Goal: Task Accomplishment & Management: Use online tool/utility

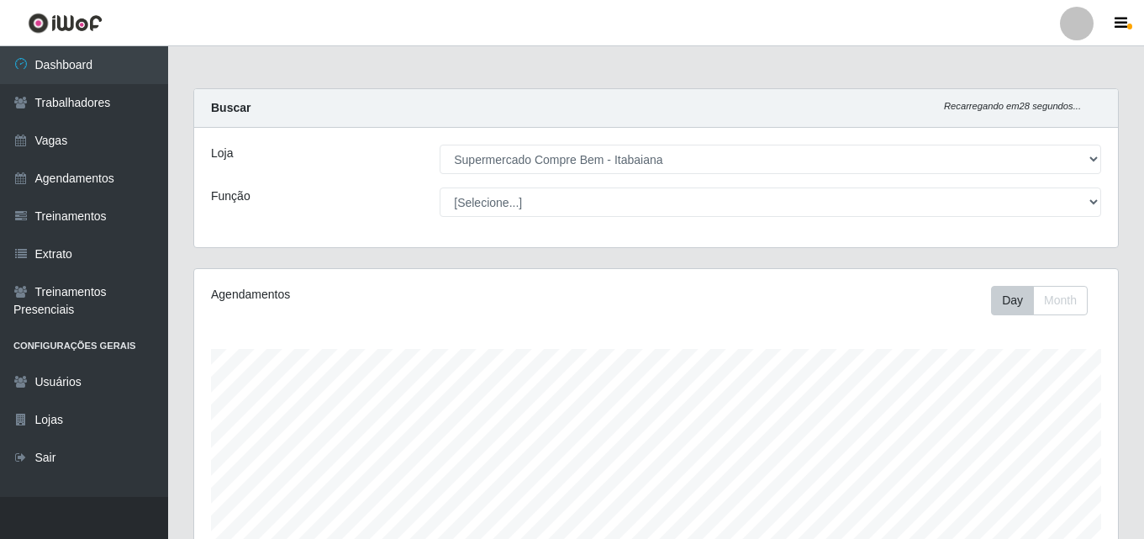
select select "264"
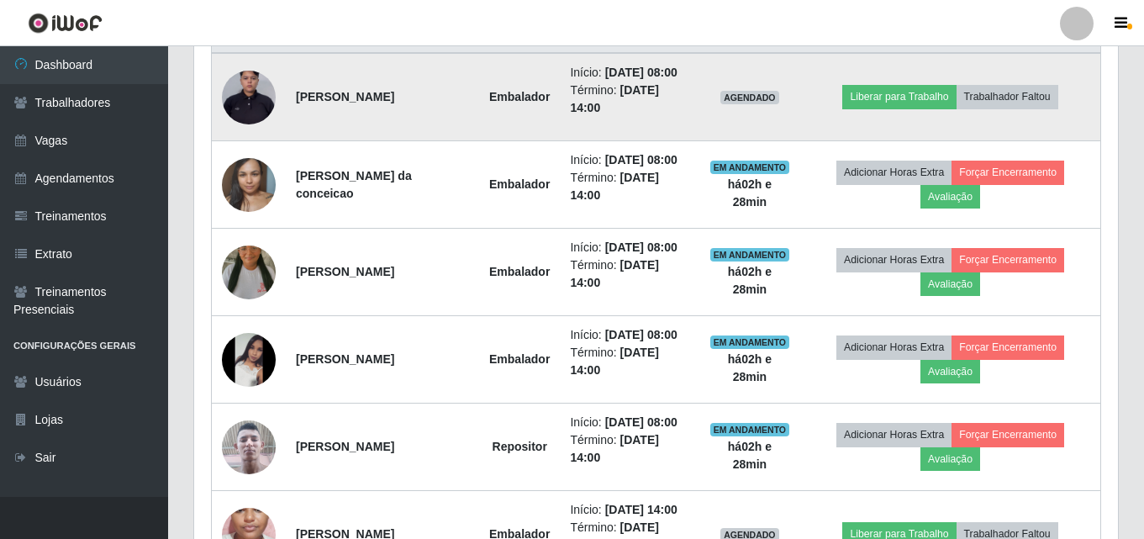
scroll to position [599, 0]
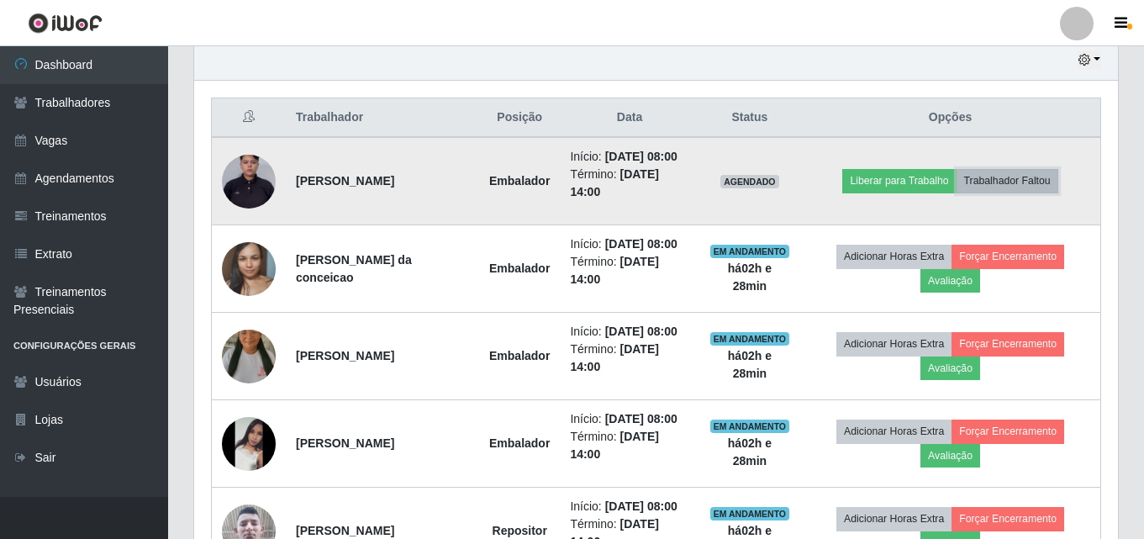
click at [1024, 188] on button "Trabalhador Faltou" at bounding box center [1007, 181] width 102 height 24
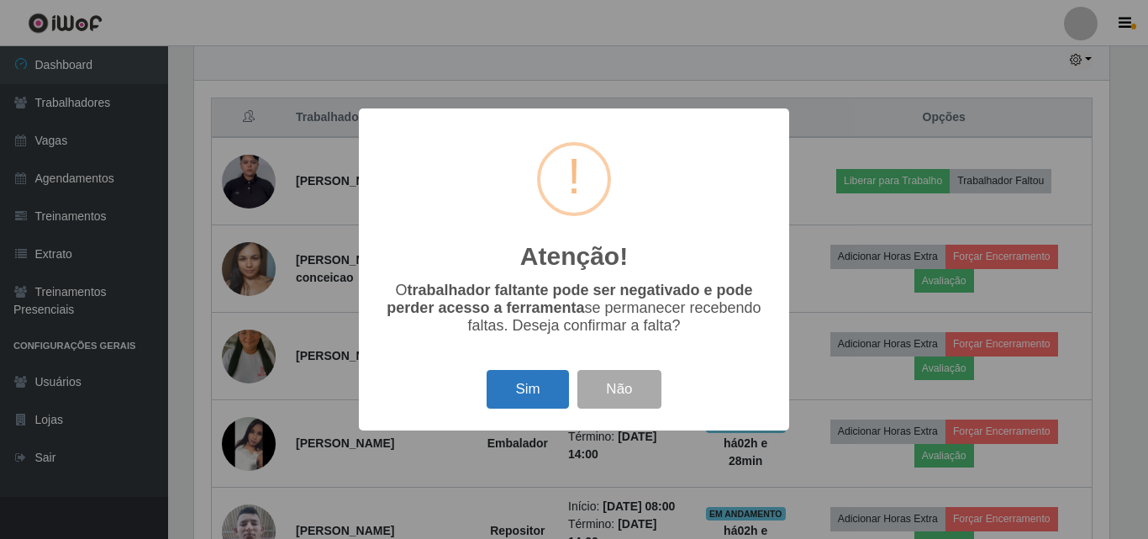
click at [528, 389] on button "Sim" at bounding box center [528, 390] width 82 height 40
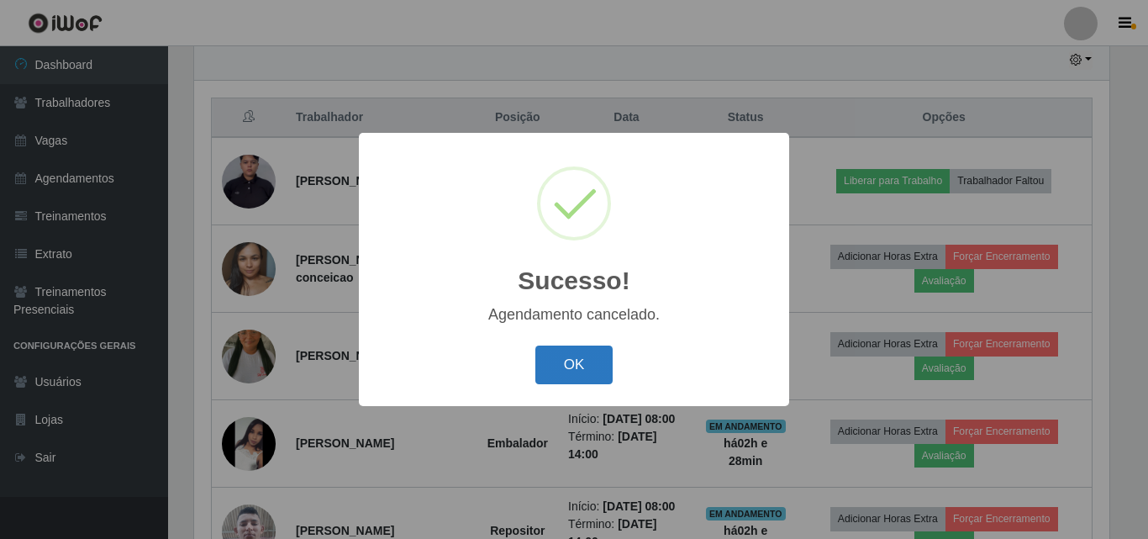
click at [581, 369] on button "OK" at bounding box center [574, 365] width 78 height 40
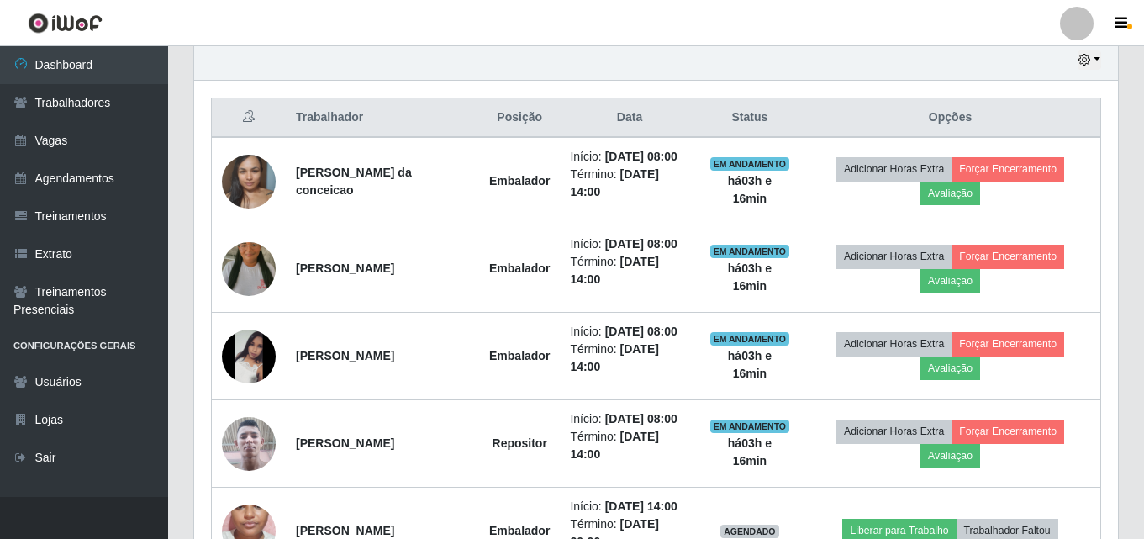
scroll to position [263, 0]
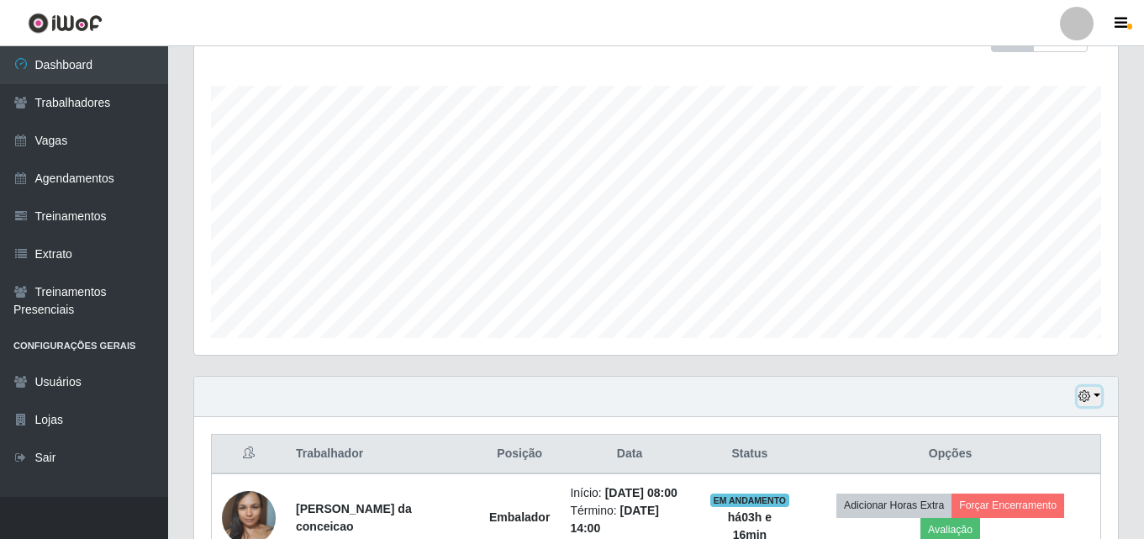
click at [1089, 390] on button "button" at bounding box center [1089, 396] width 24 height 19
click at [1013, 377] on button "Não encerrados" at bounding box center [1033, 368] width 133 height 34
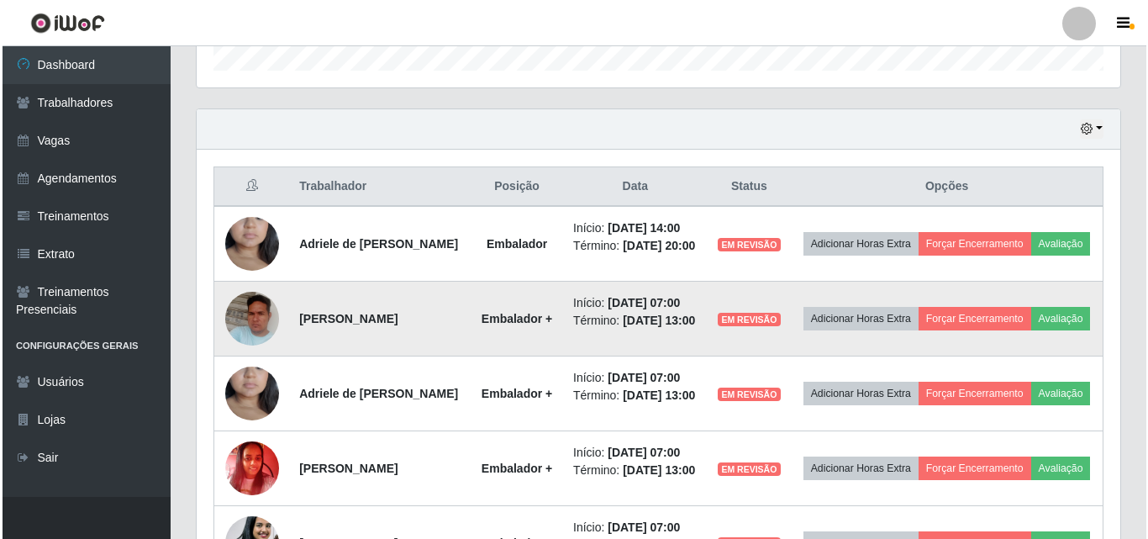
scroll to position [698, 0]
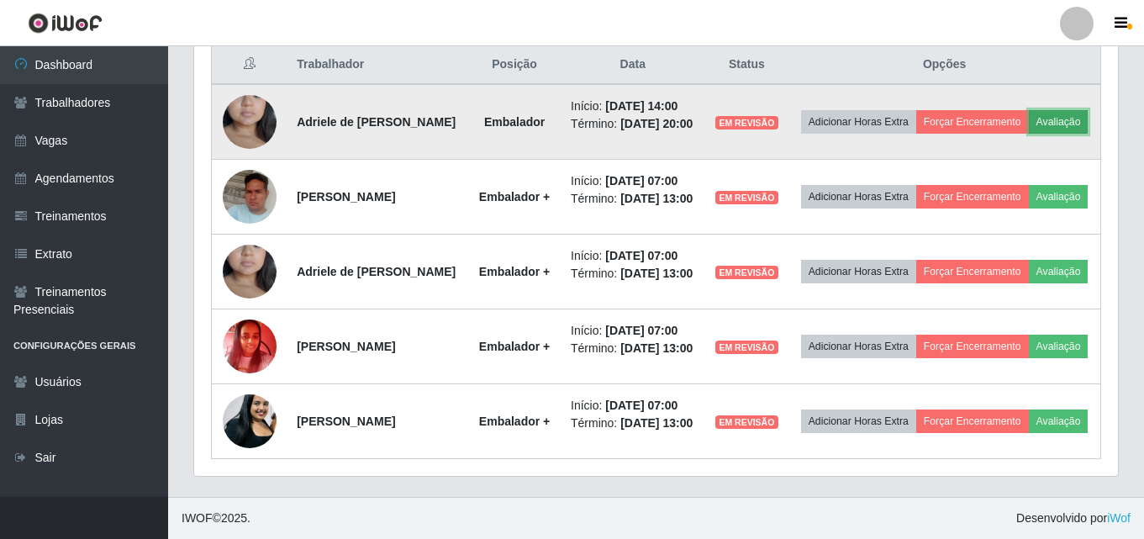
click at [1029, 110] on button "Avaliação" at bounding box center [1059, 122] width 60 height 24
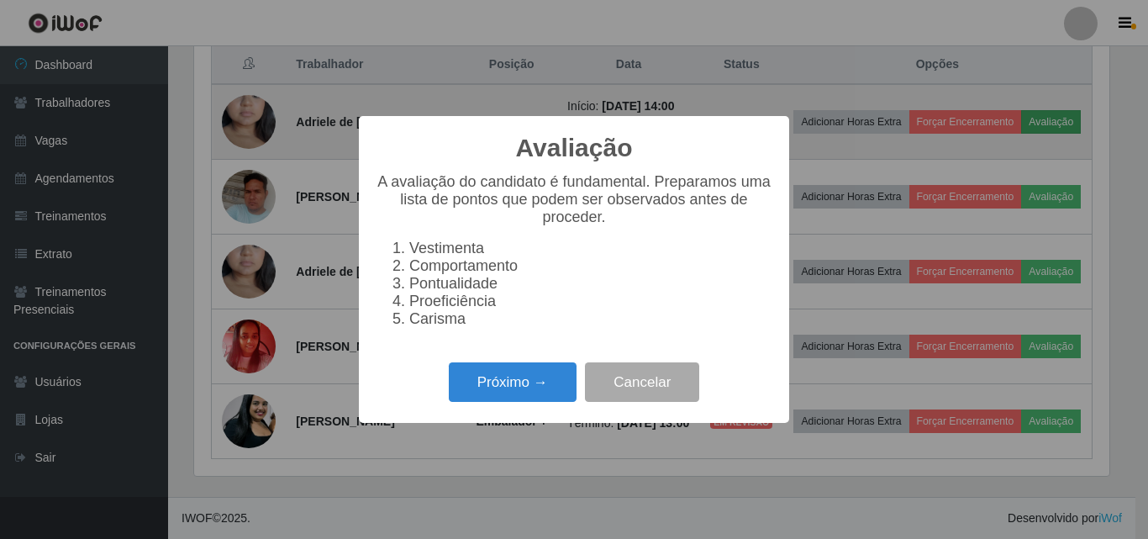
scroll to position [349, 915]
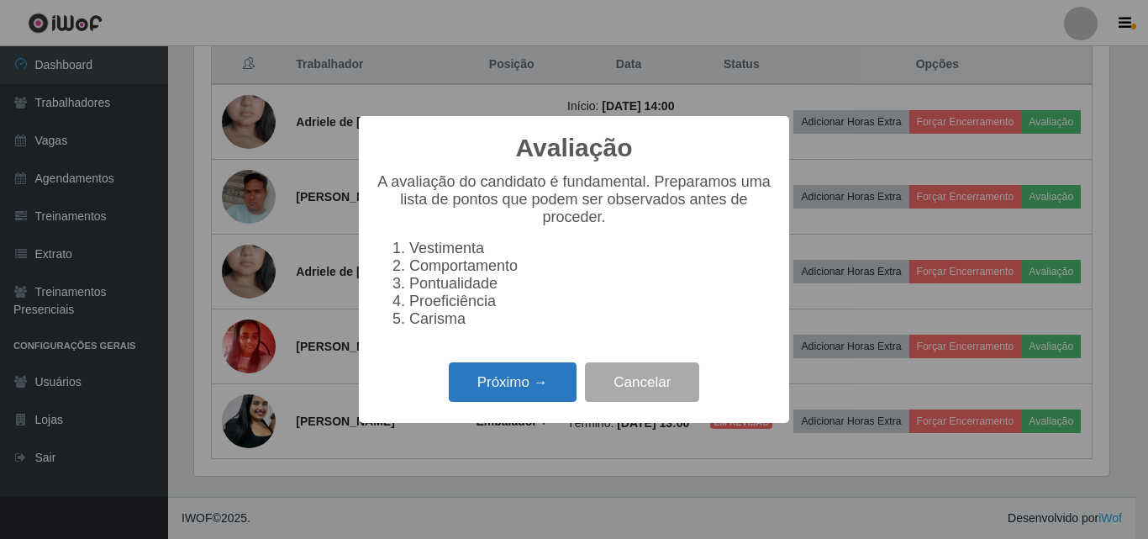
click at [529, 394] on button "Próximo →" at bounding box center [513, 382] width 128 height 40
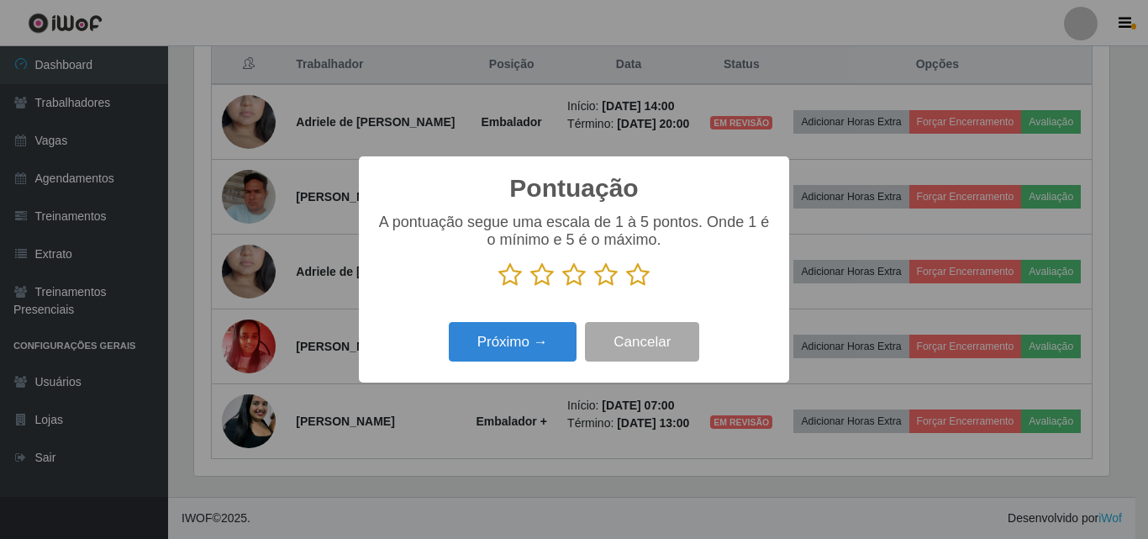
click at [612, 277] on icon at bounding box center [606, 274] width 24 height 25
click at [594, 287] on input "radio" at bounding box center [594, 287] width 0 height 0
click at [640, 281] on icon at bounding box center [638, 274] width 24 height 25
click at [626, 287] on input "radio" at bounding box center [626, 287] width 0 height 0
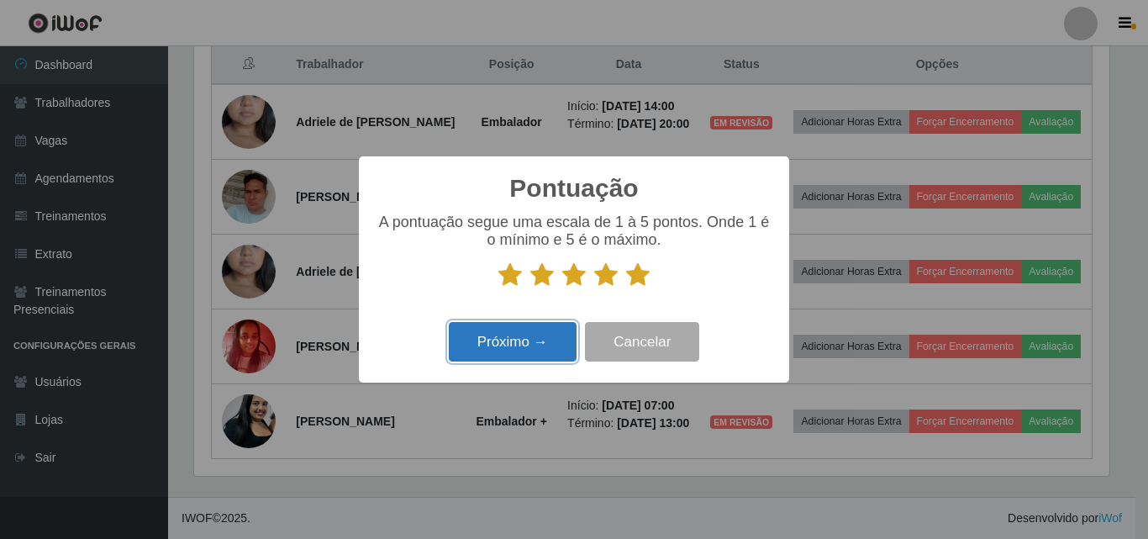
click at [543, 354] on button "Próximo →" at bounding box center [513, 342] width 128 height 40
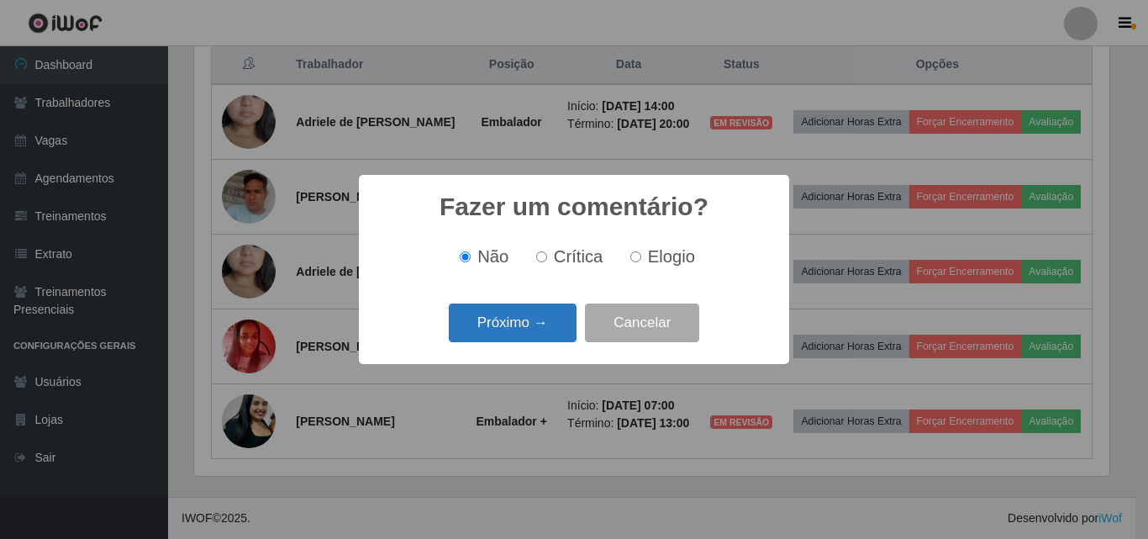
click at [529, 329] on button "Próximo →" at bounding box center [513, 323] width 128 height 40
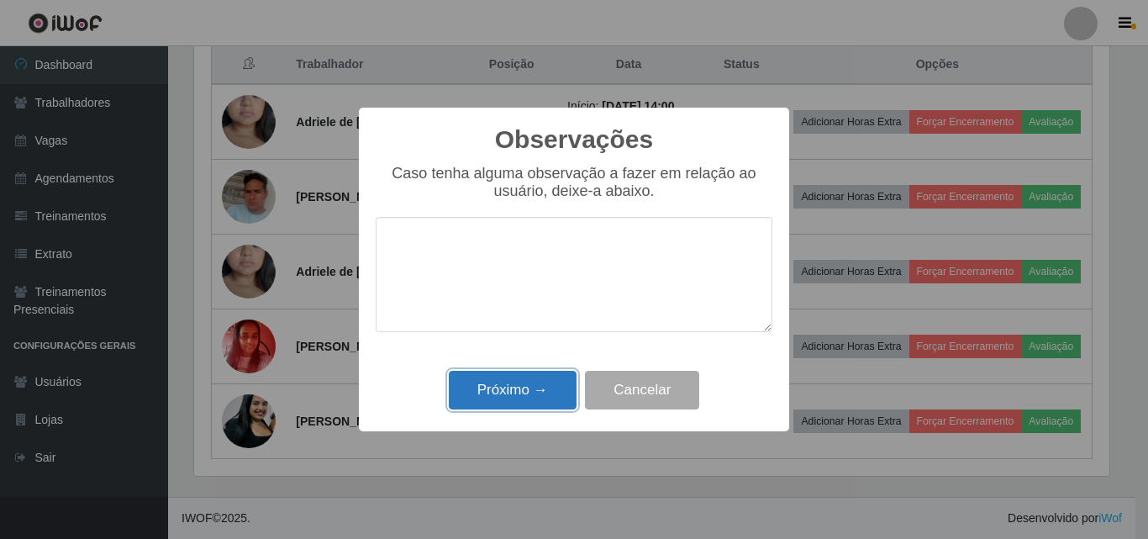
click at [526, 382] on button "Próximo →" at bounding box center [513, 391] width 128 height 40
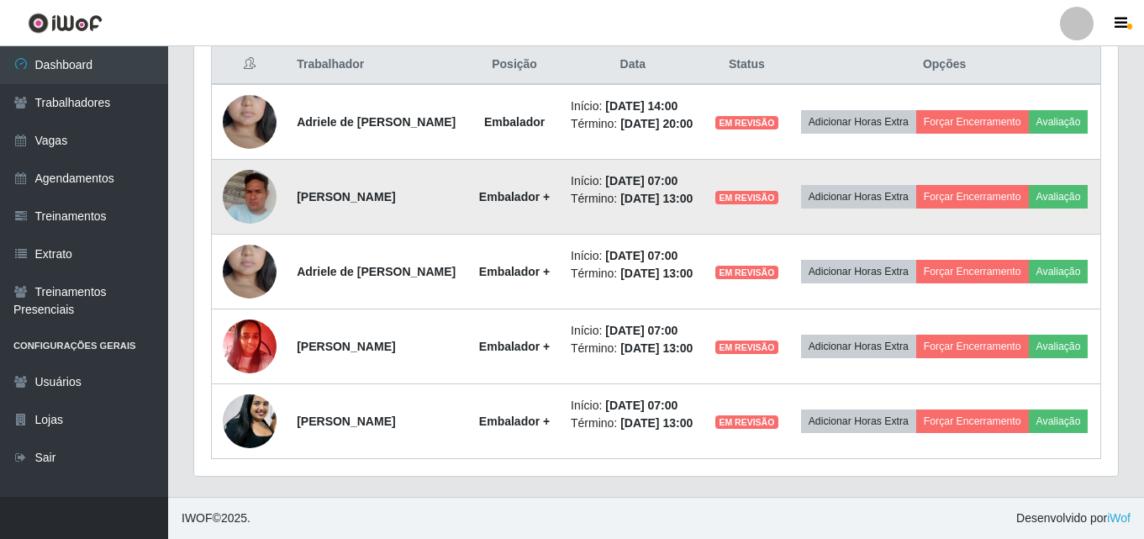
scroll to position [349, 924]
click at [1029, 206] on button "Avaliação" at bounding box center [1059, 197] width 60 height 24
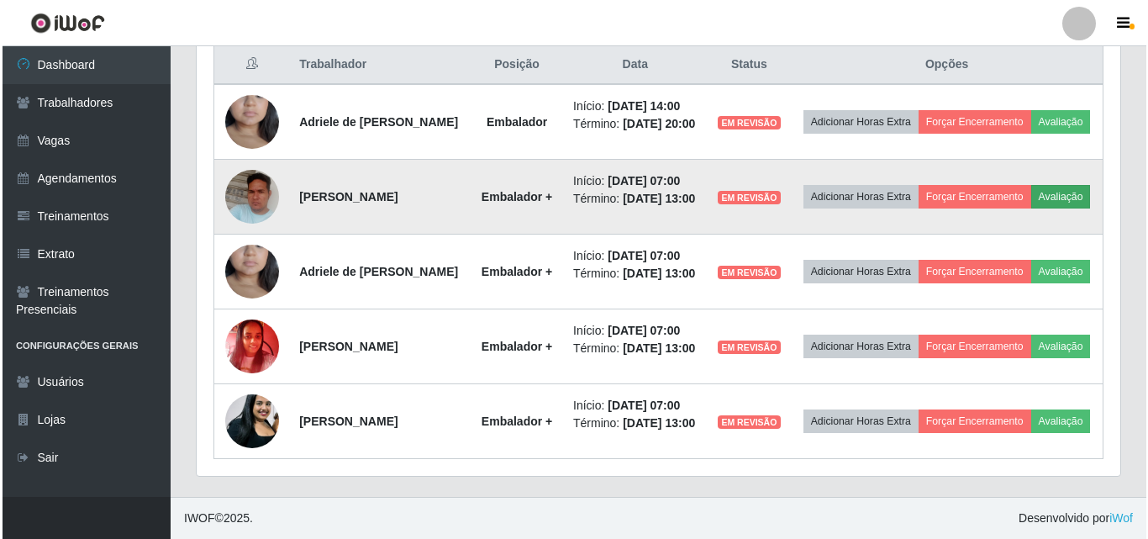
scroll to position [349, 915]
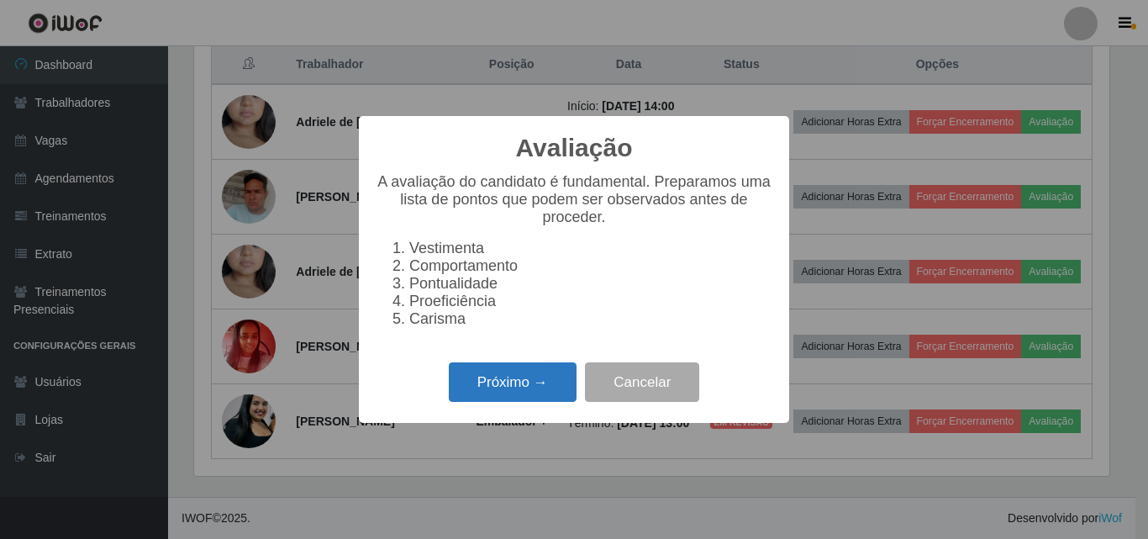
click at [524, 393] on button "Próximo →" at bounding box center [513, 382] width 128 height 40
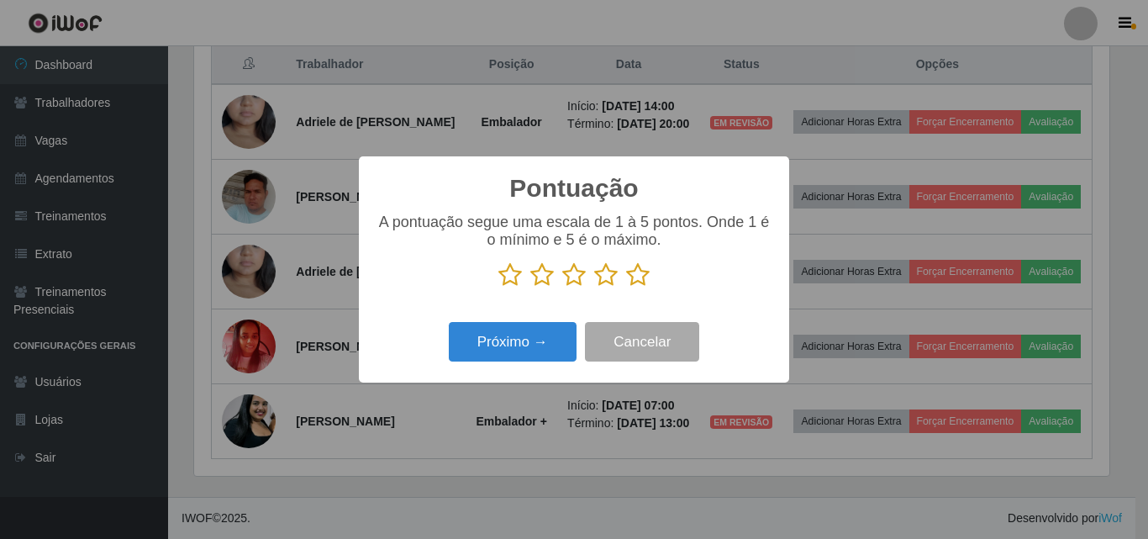
click at [647, 277] on icon at bounding box center [638, 274] width 24 height 25
click at [626, 287] on input "radio" at bounding box center [626, 287] width 0 height 0
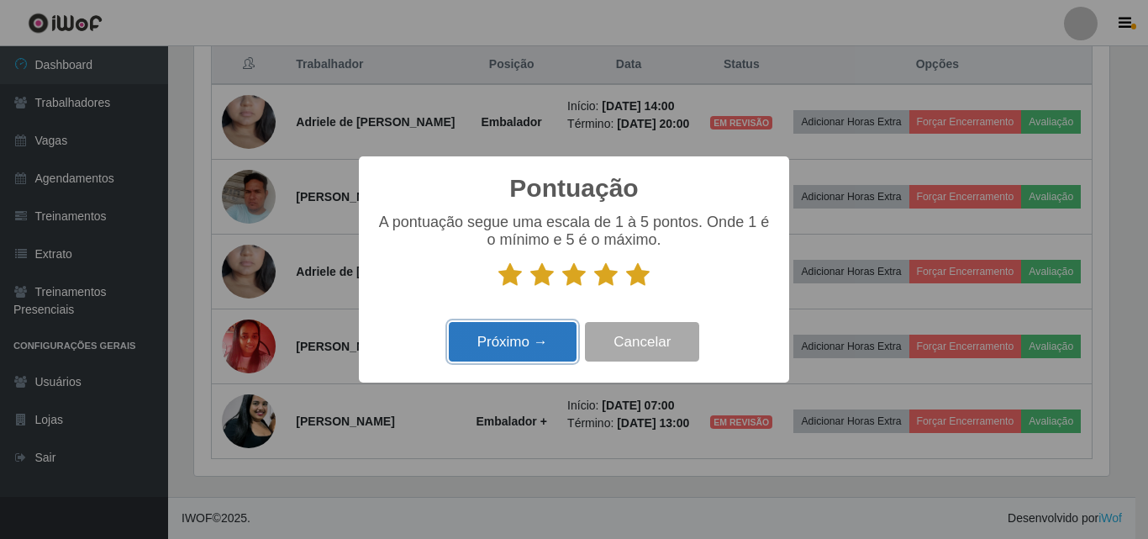
click at [531, 345] on button "Próximo →" at bounding box center [513, 342] width 128 height 40
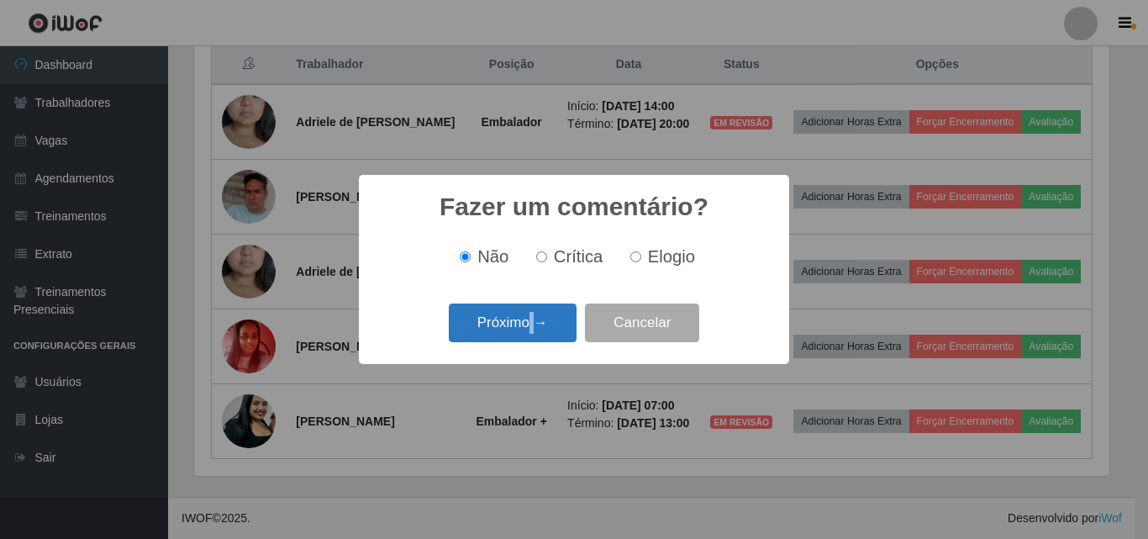
click at [531, 343] on div "Próximo → Cancelar" at bounding box center [574, 322] width 397 height 48
click at [529, 340] on button "Próximo →" at bounding box center [513, 323] width 128 height 40
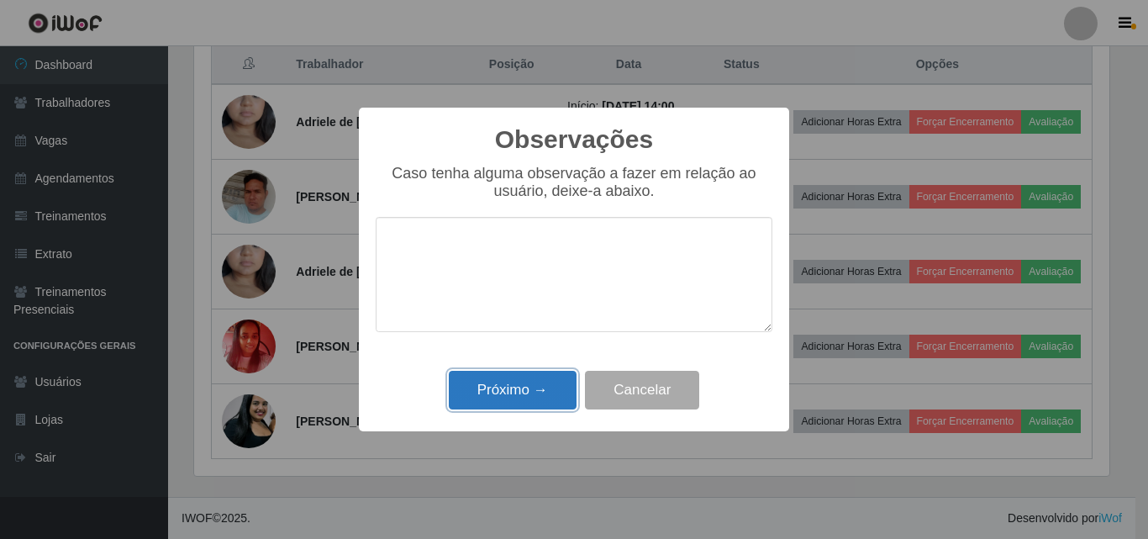
click at [519, 386] on button "Próximo →" at bounding box center [513, 391] width 128 height 40
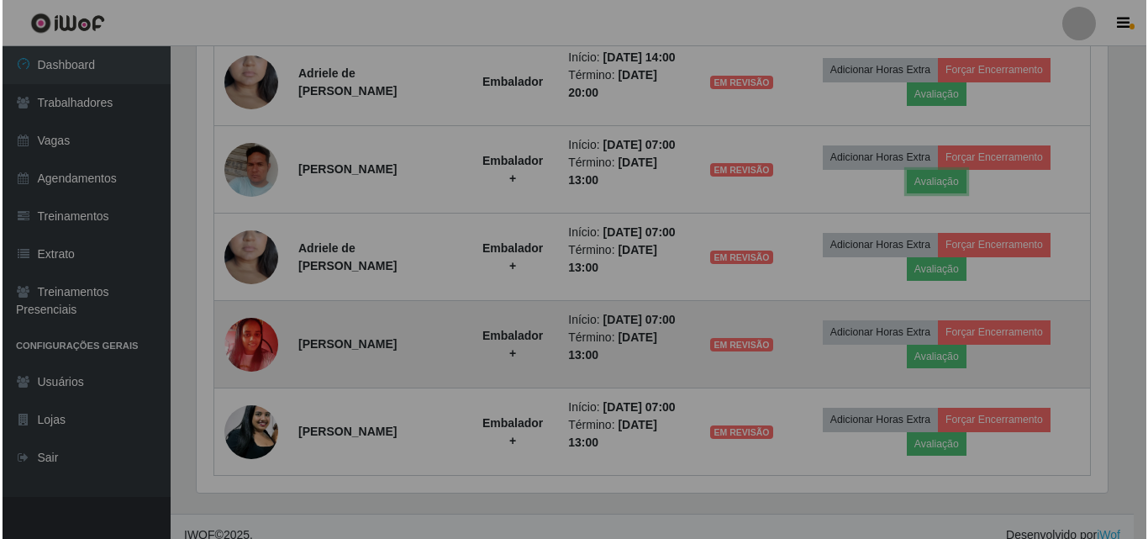
scroll to position [349, 924]
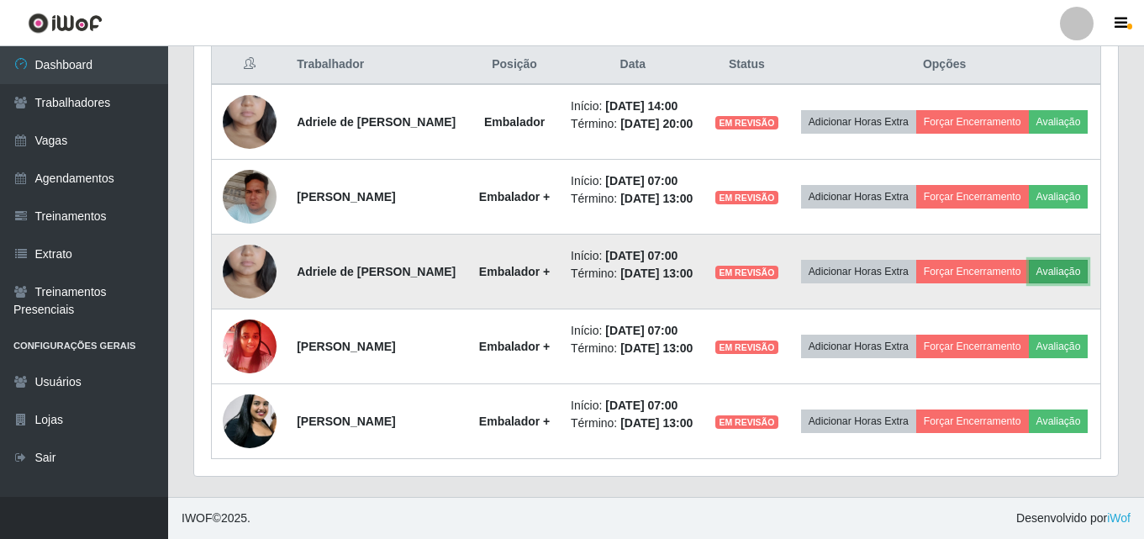
click at [1029, 283] on button "Avaliação" at bounding box center [1059, 272] width 60 height 24
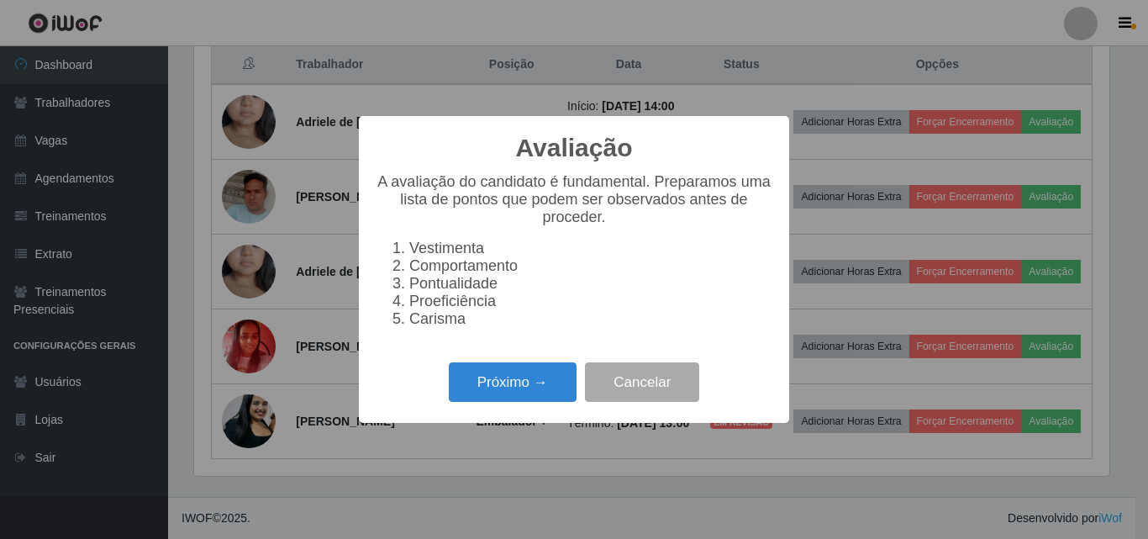
scroll to position [349, 915]
click at [535, 392] on button "Próximo →" at bounding box center [513, 382] width 128 height 40
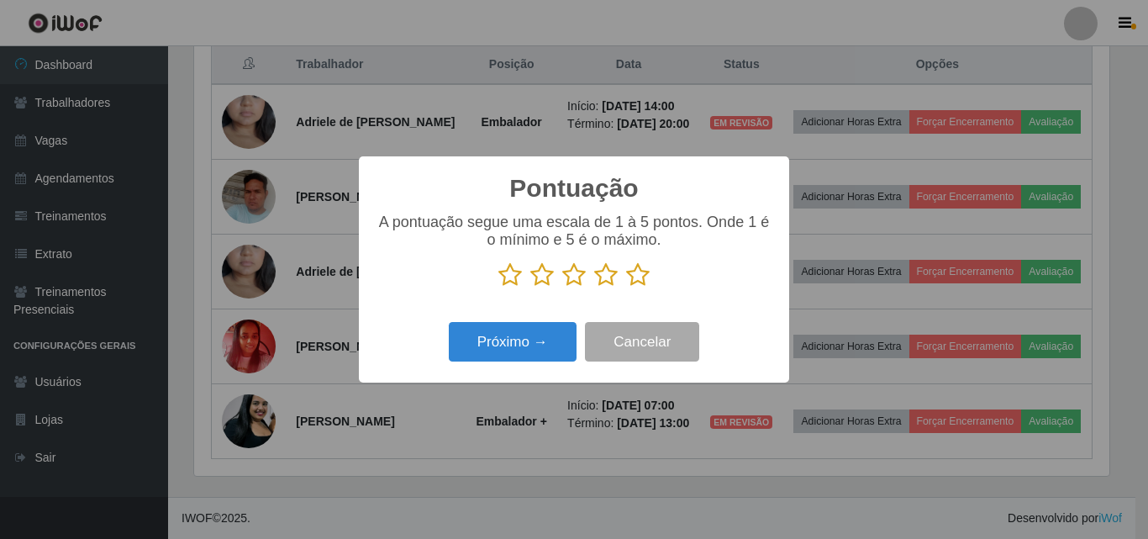
scroll to position [840122, 839555]
click at [640, 276] on icon at bounding box center [638, 274] width 24 height 25
click at [626, 287] on input "radio" at bounding box center [626, 287] width 0 height 0
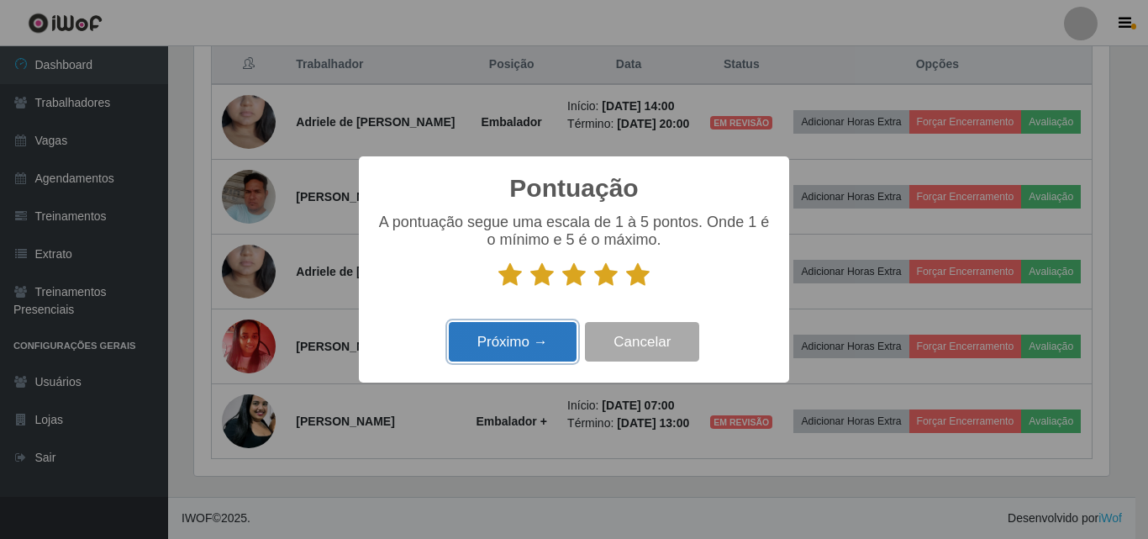
click at [552, 338] on button "Próximo →" at bounding box center [513, 342] width 128 height 40
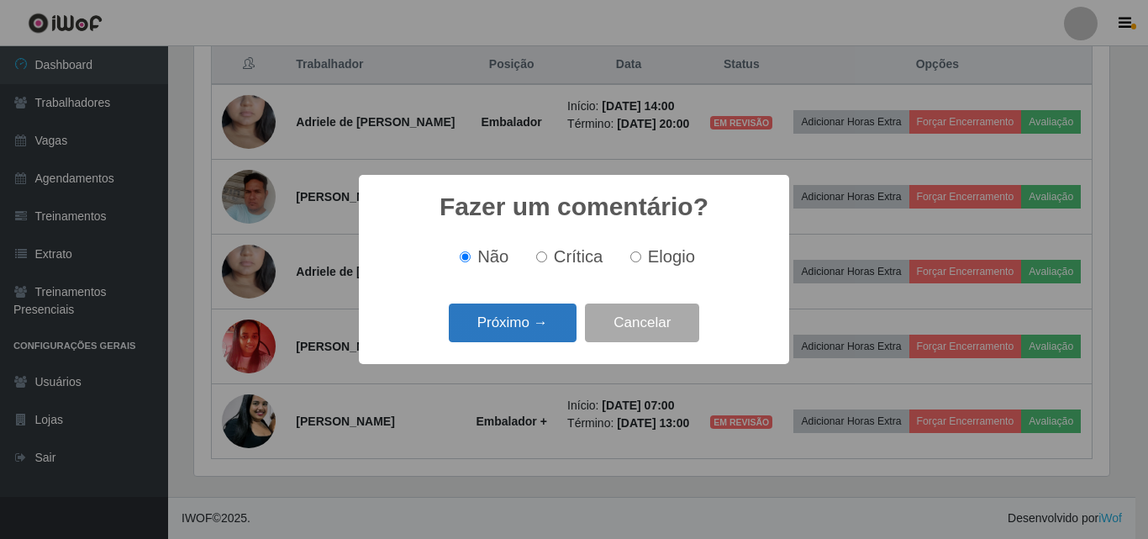
click at [528, 332] on button "Próximo →" at bounding box center [513, 323] width 128 height 40
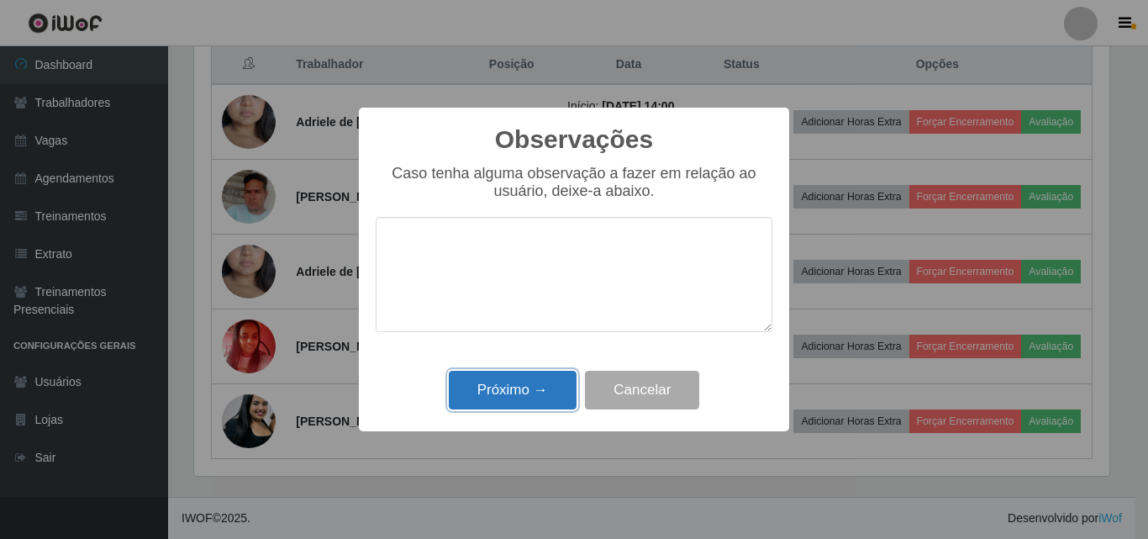
click at [526, 386] on button "Próximo →" at bounding box center [513, 391] width 128 height 40
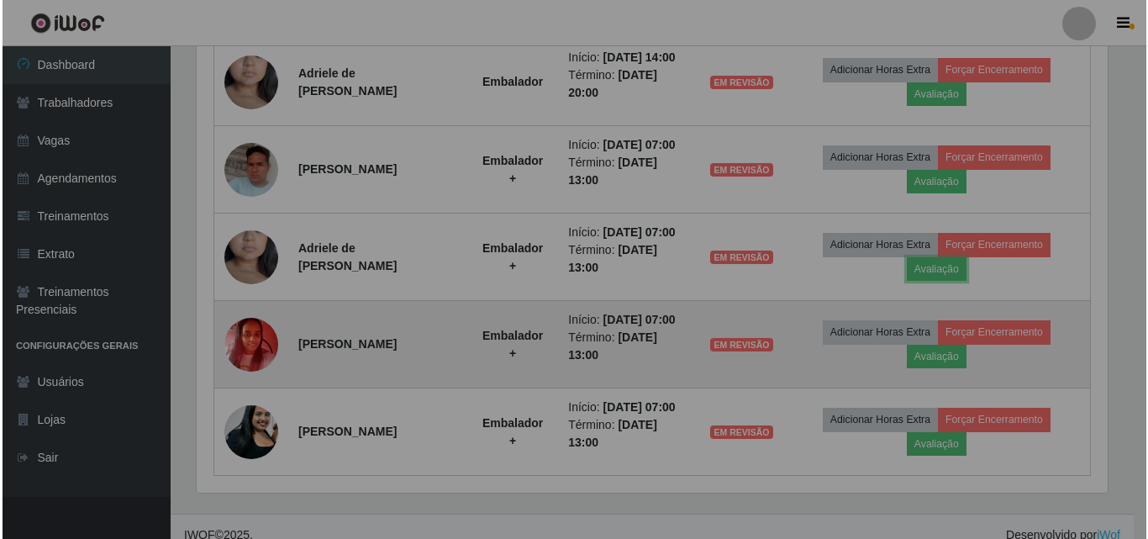
scroll to position [349, 924]
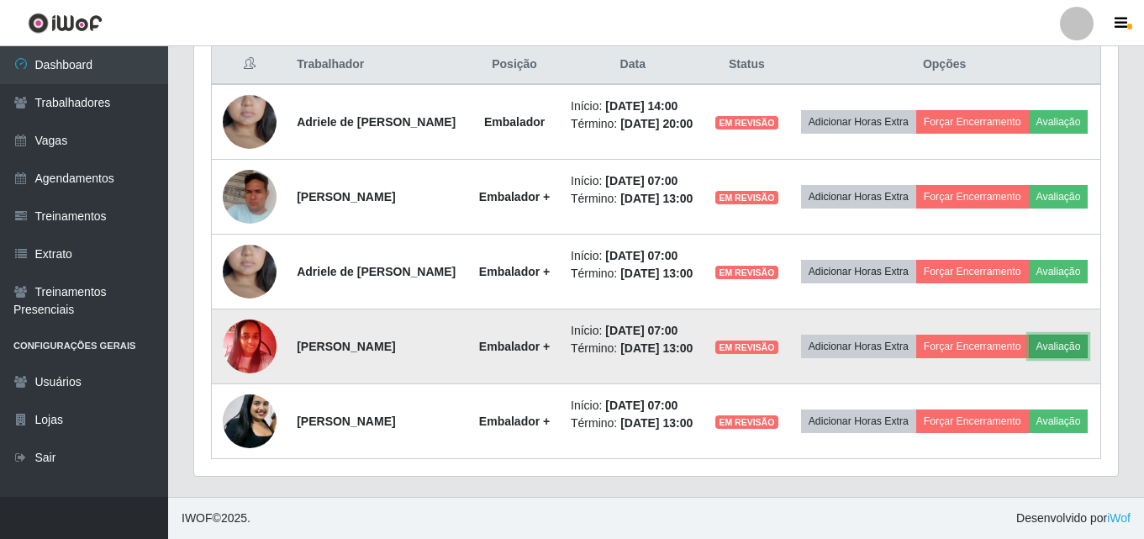
click at [1029, 358] on button "Avaliação" at bounding box center [1059, 347] width 60 height 24
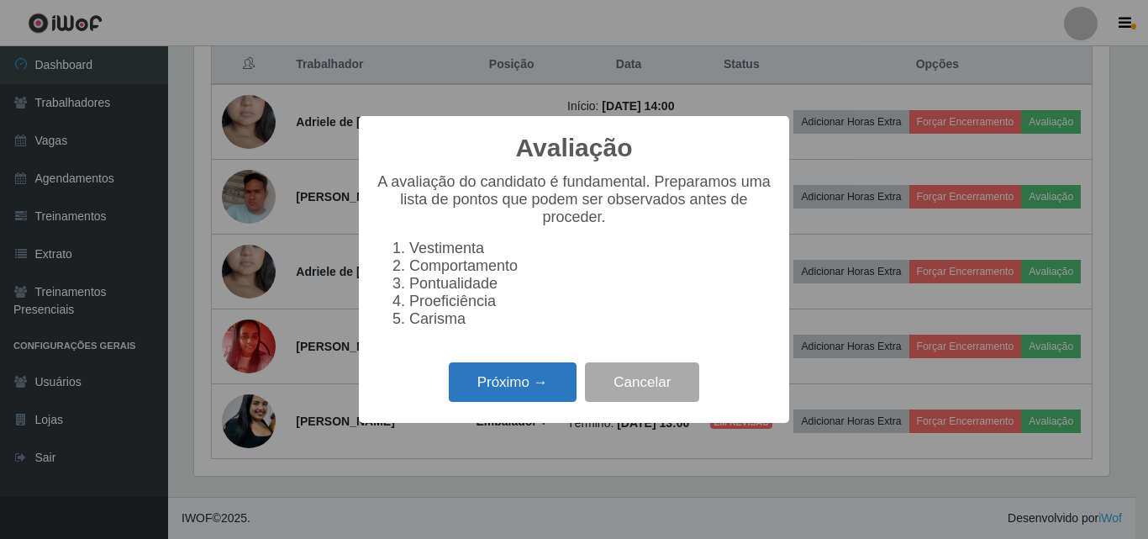
click at [524, 392] on button "Próximo →" at bounding box center [513, 382] width 128 height 40
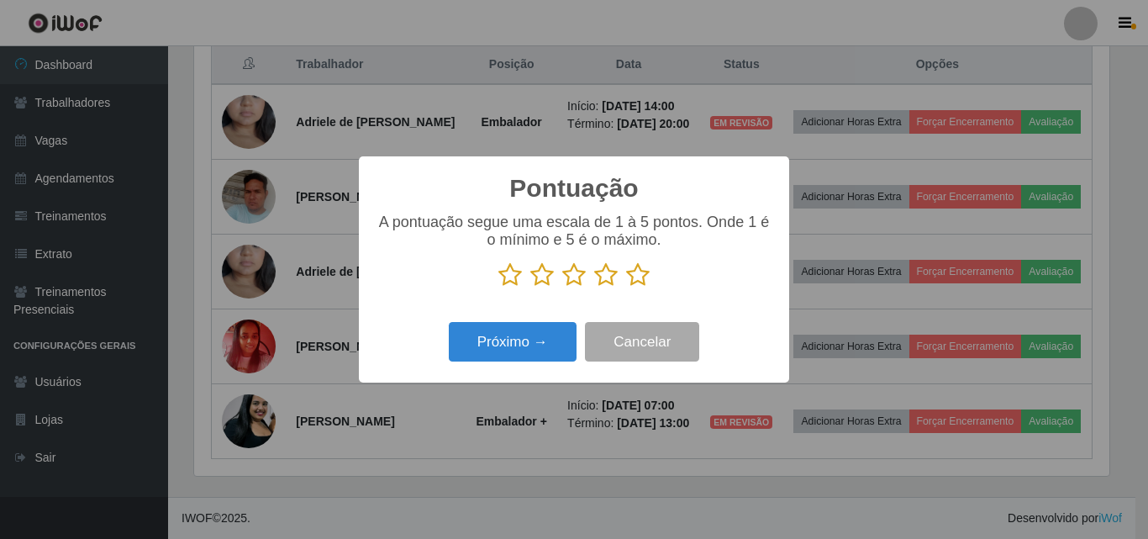
click at [635, 272] on icon at bounding box center [638, 274] width 24 height 25
click at [626, 287] on input "radio" at bounding box center [626, 287] width 0 height 0
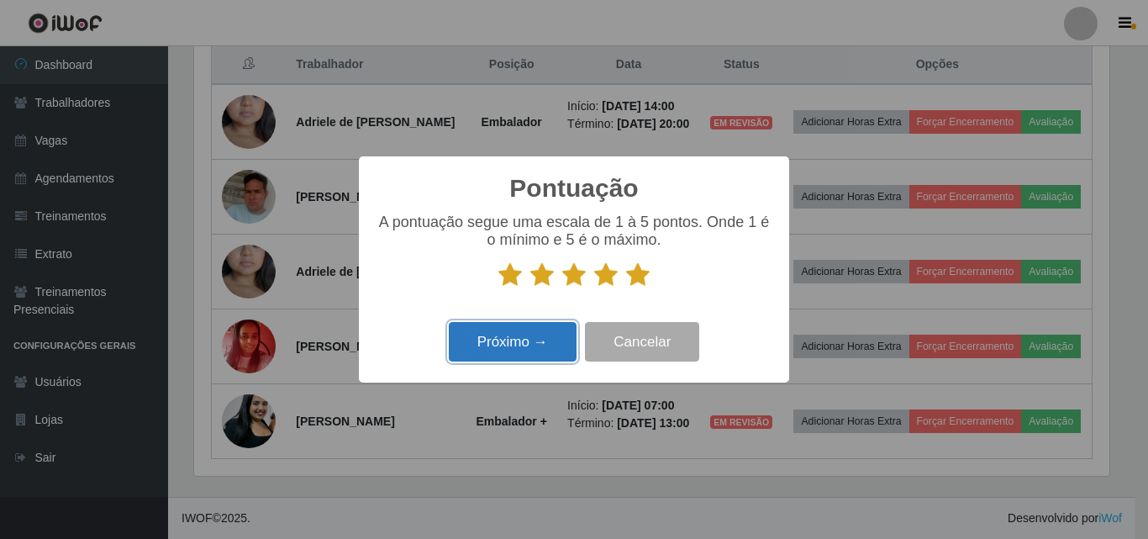
click at [546, 343] on button "Próximo →" at bounding box center [513, 342] width 128 height 40
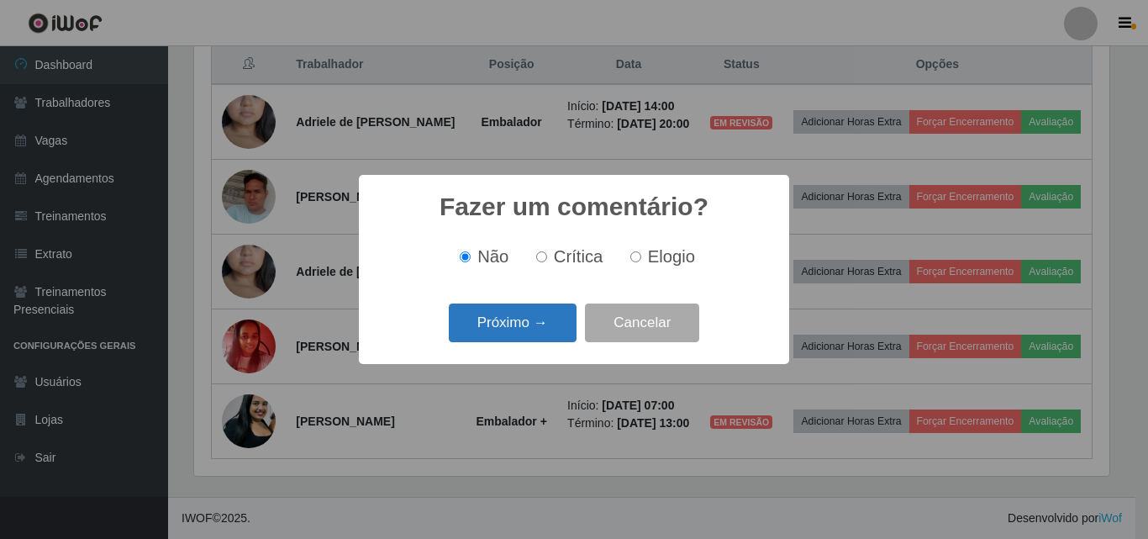
click at [523, 322] on button "Próximo →" at bounding box center [513, 323] width 128 height 40
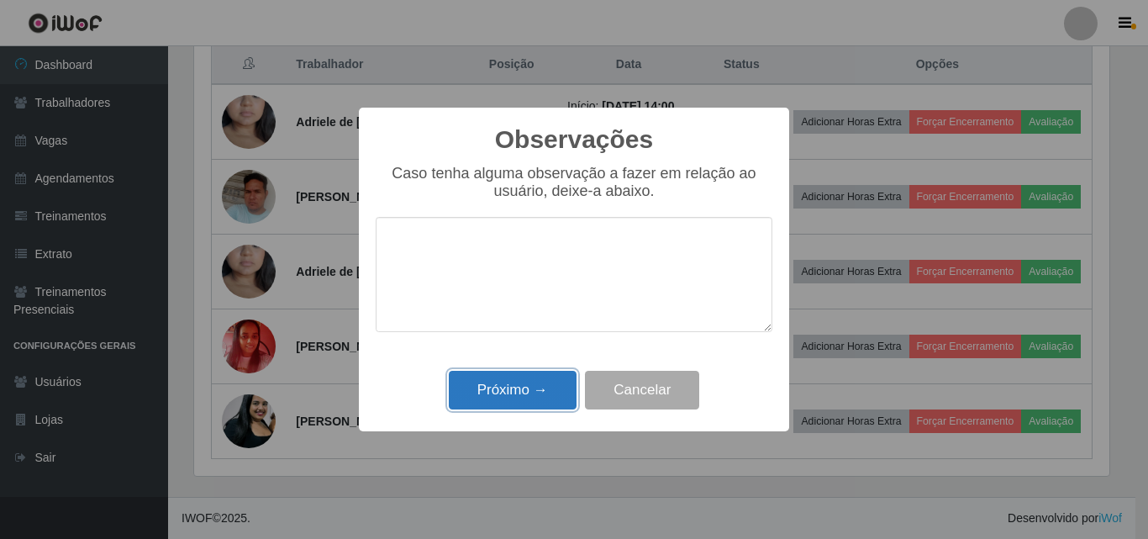
click at [533, 395] on button "Próximo →" at bounding box center [513, 391] width 128 height 40
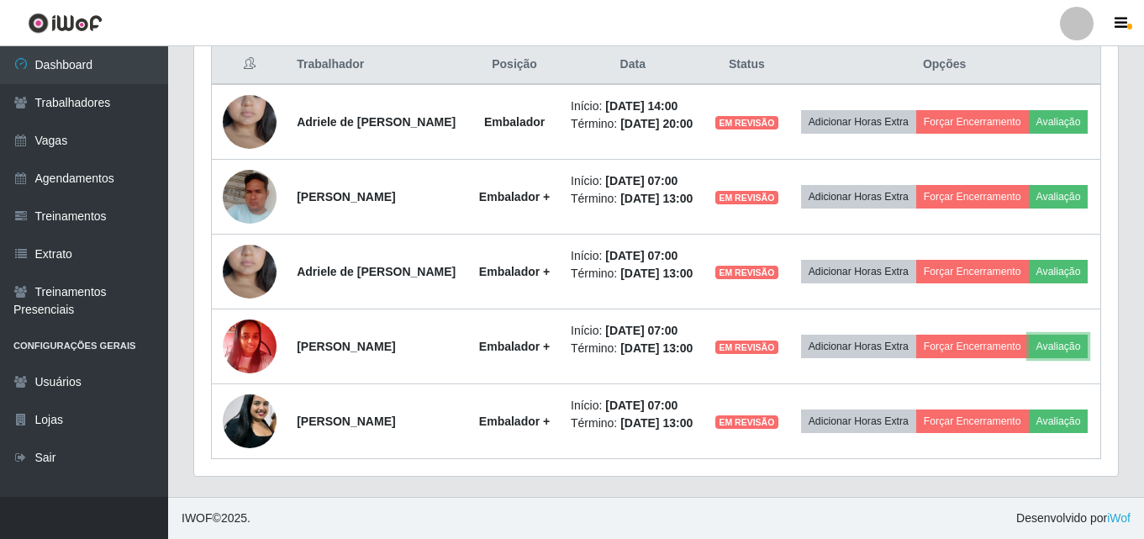
scroll to position [803, 0]
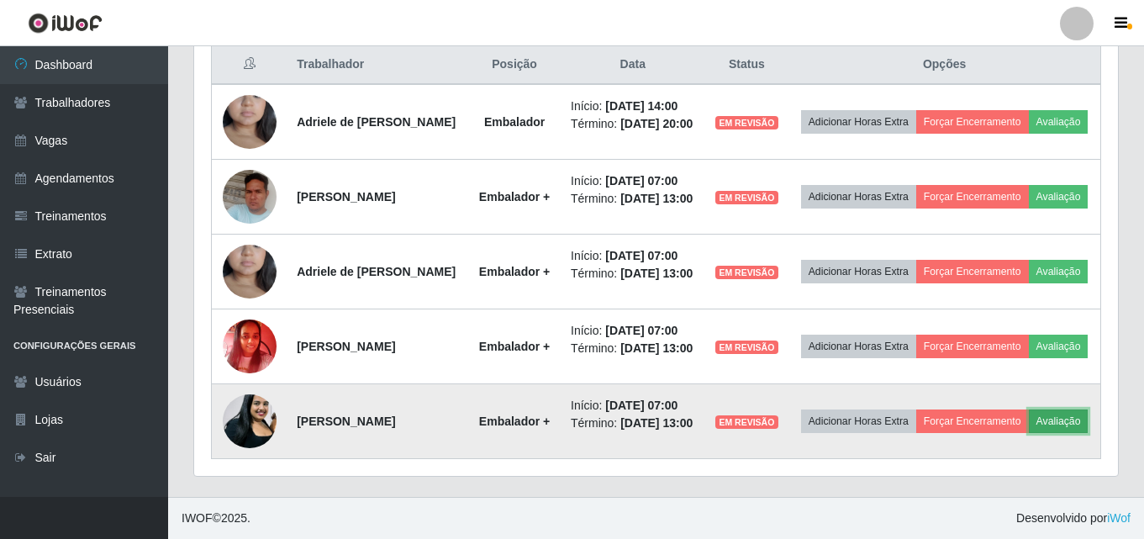
click at [1029, 426] on button "Avaliação" at bounding box center [1059, 421] width 60 height 24
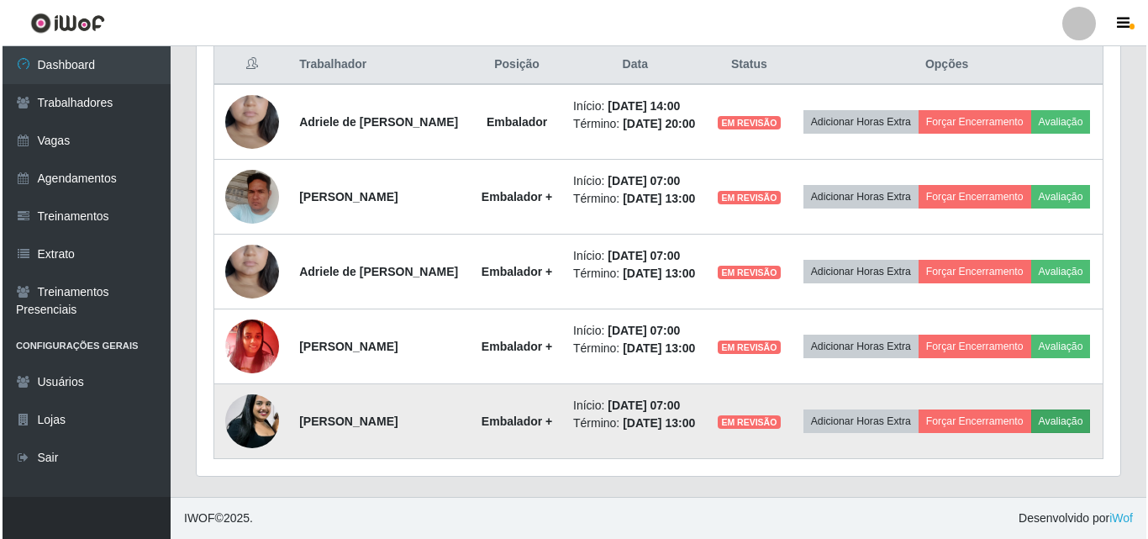
scroll to position [349, 915]
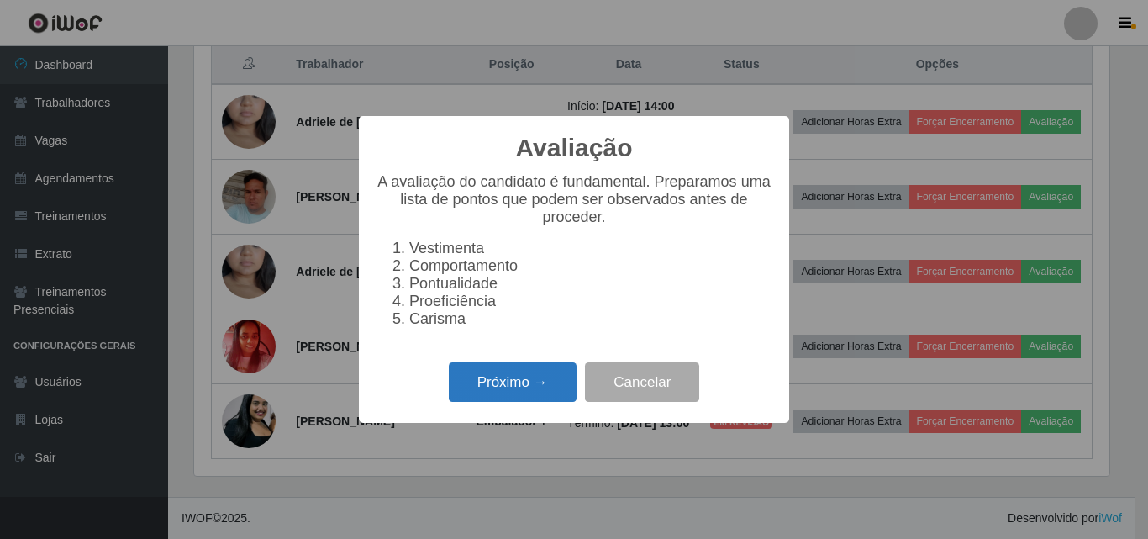
click at [507, 397] on button "Próximo →" at bounding box center [513, 382] width 128 height 40
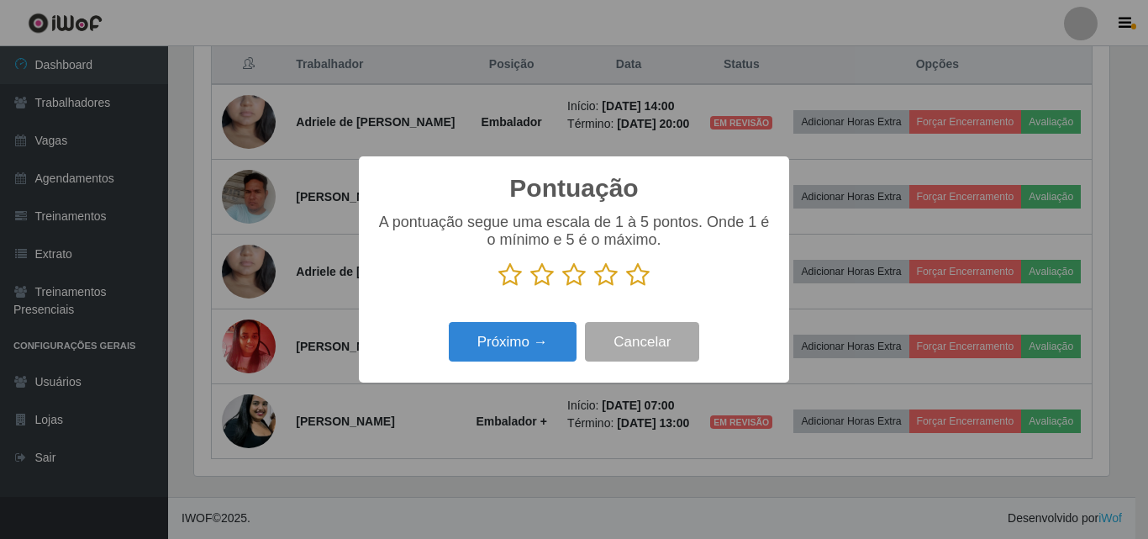
scroll to position [840122, 839555]
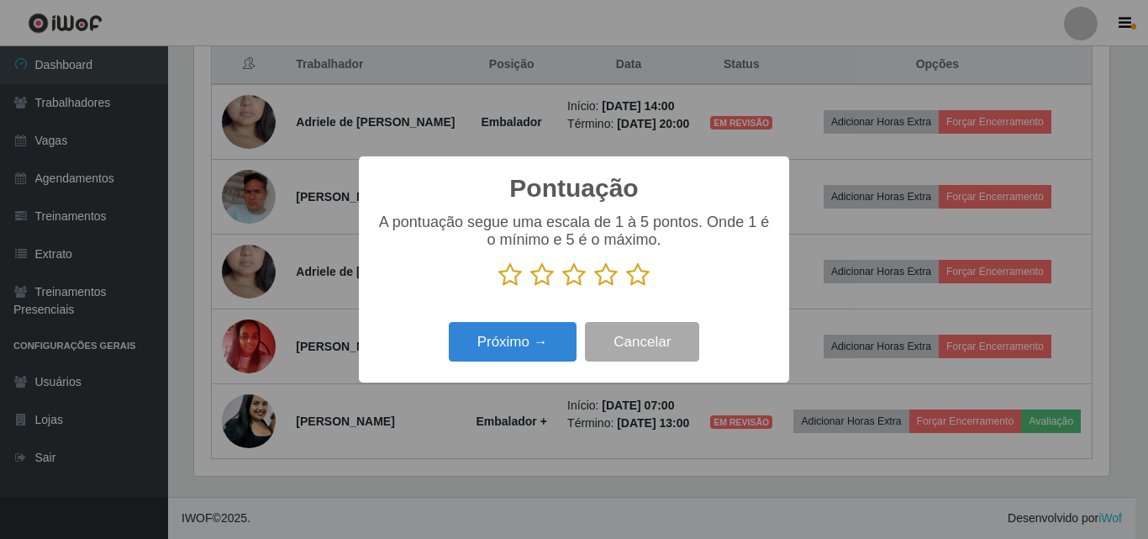
click at [603, 278] on icon at bounding box center [606, 274] width 24 height 25
click at [594, 287] on input "radio" at bounding box center [594, 287] width 0 height 0
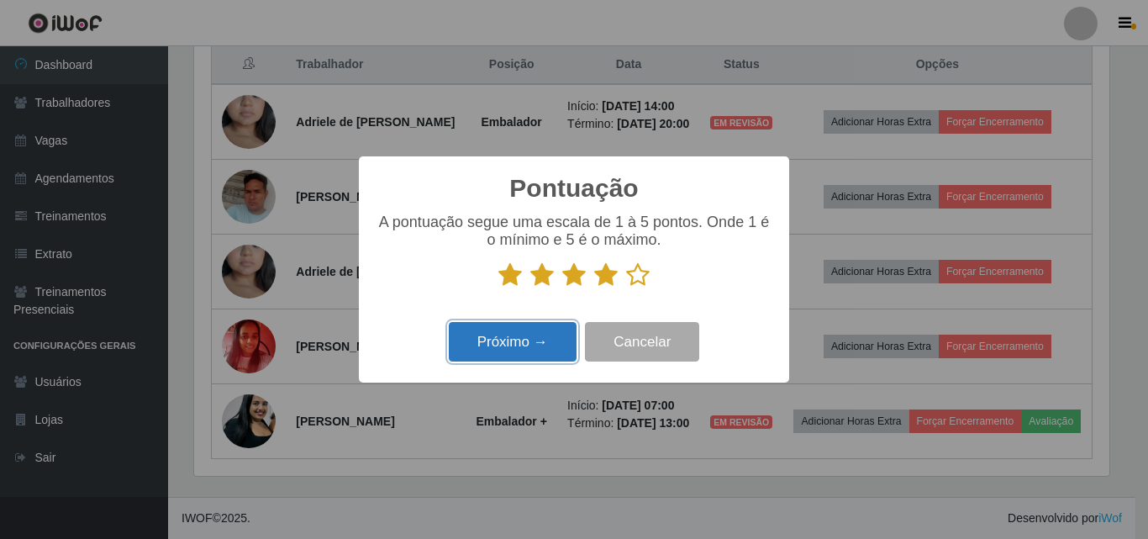
click at [522, 358] on button "Próximo →" at bounding box center [513, 342] width 128 height 40
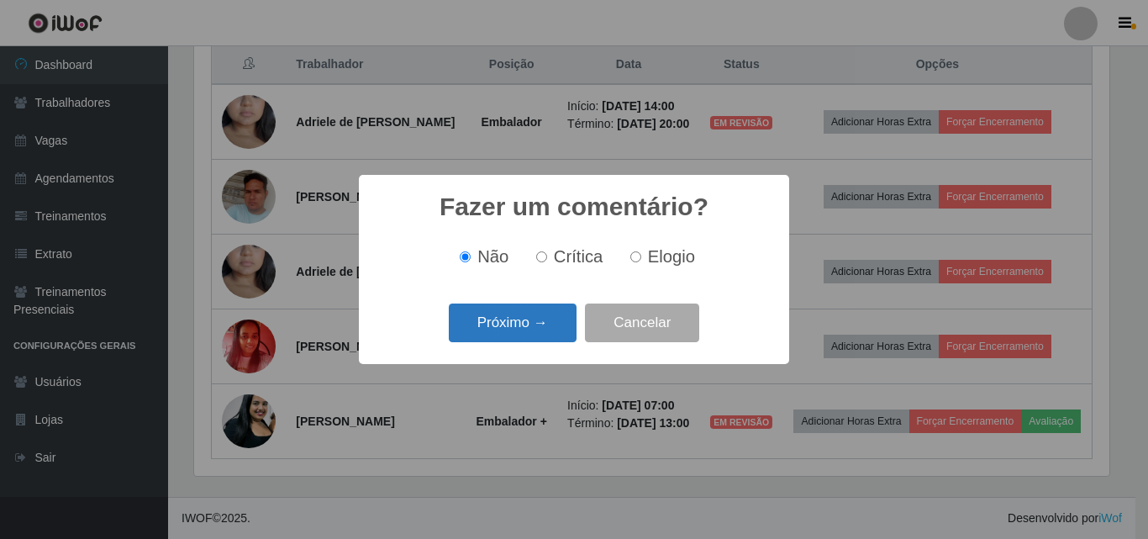
click at [512, 321] on button "Próximo →" at bounding box center [513, 323] width 128 height 40
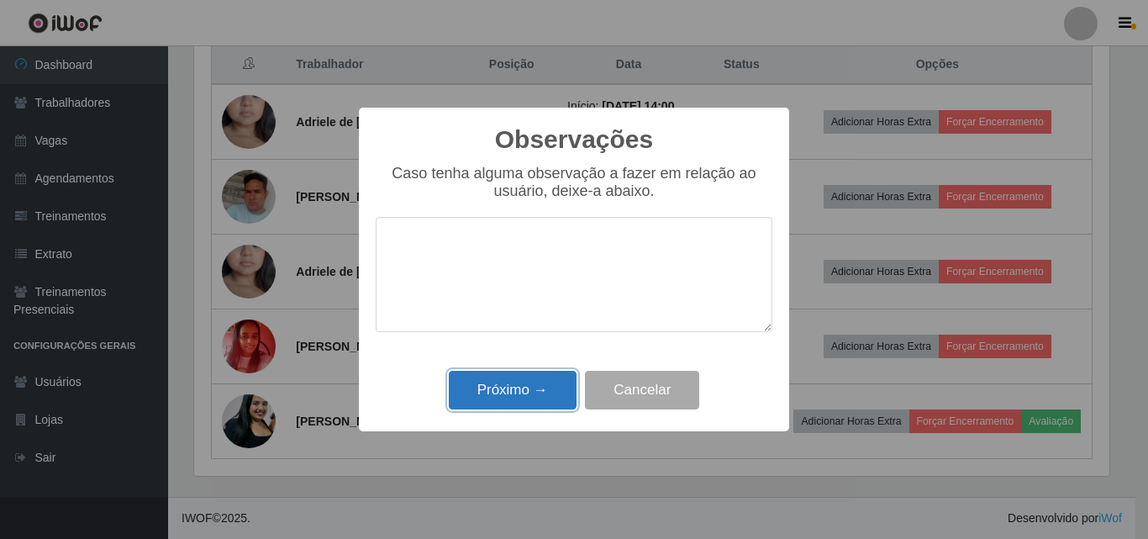
click at [517, 394] on button "Próximo →" at bounding box center [513, 391] width 128 height 40
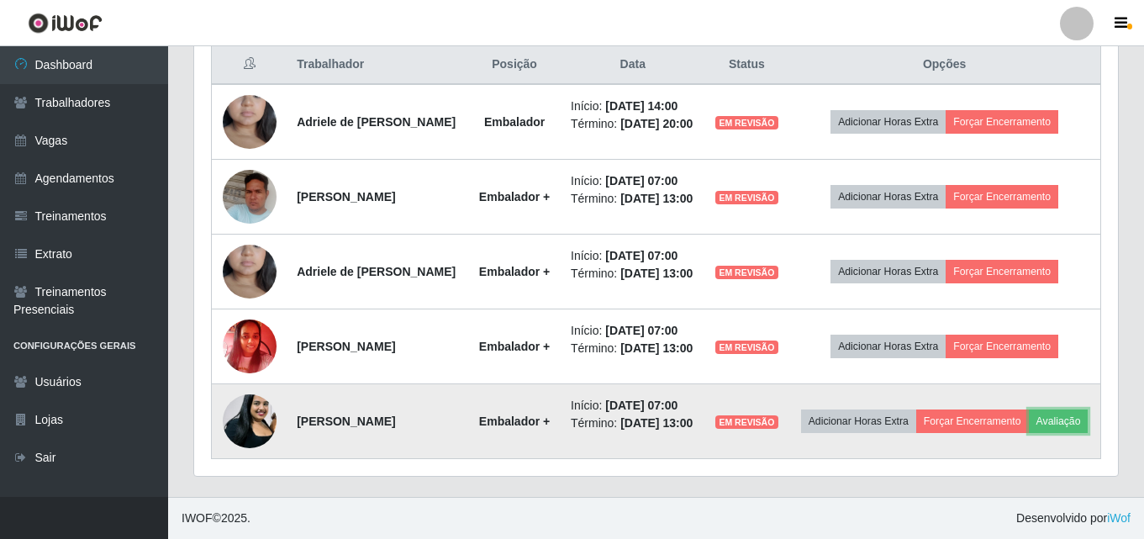
scroll to position [0, 0]
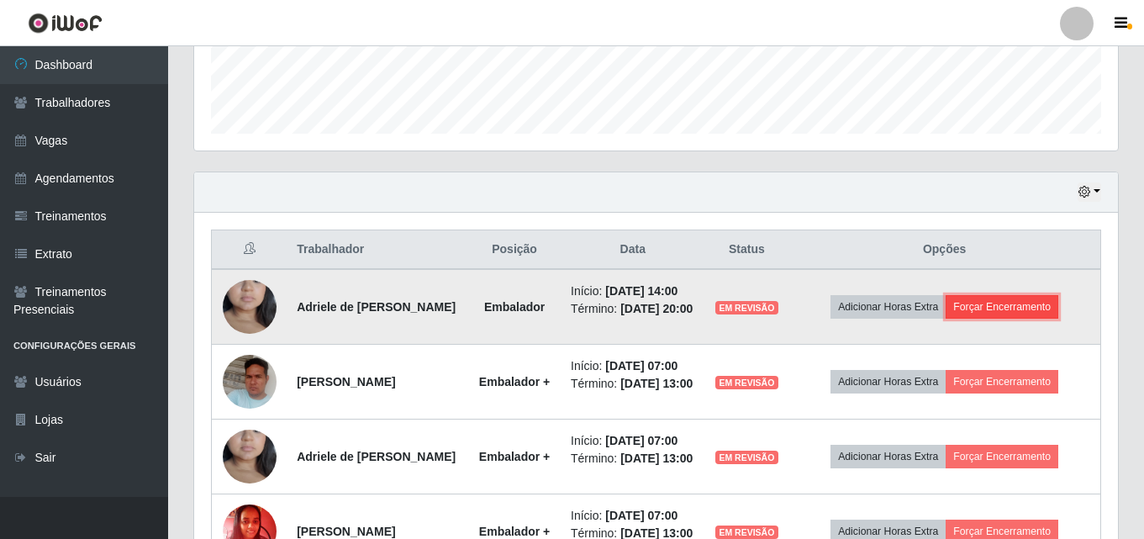
click at [1029, 319] on button "Forçar Encerramento" at bounding box center [1002, 307] width 113 height 24
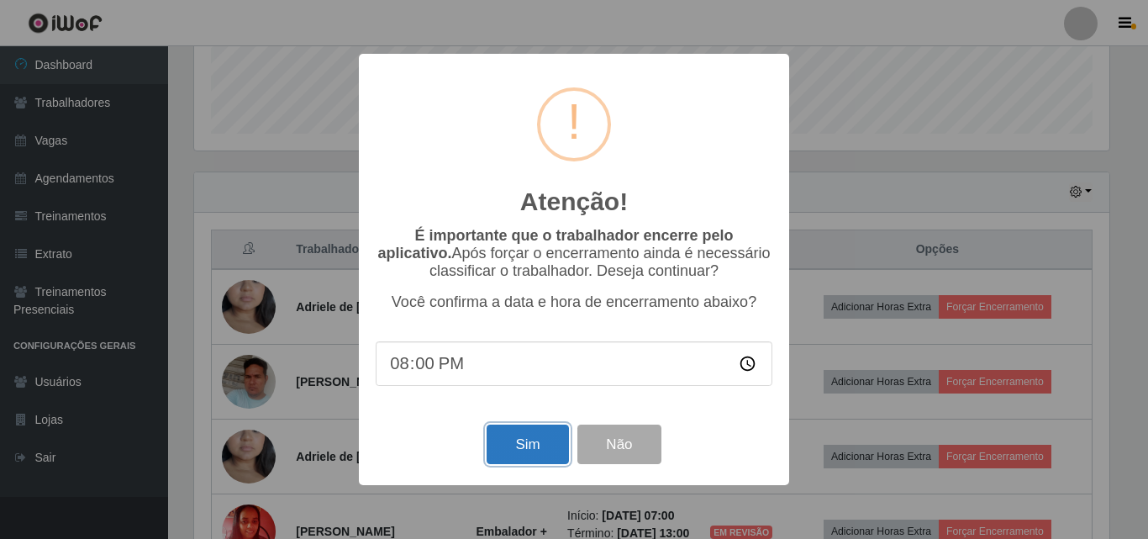
click at [526, 453] on button "Sim" at bounding box center [528, 444] width 82 height 40
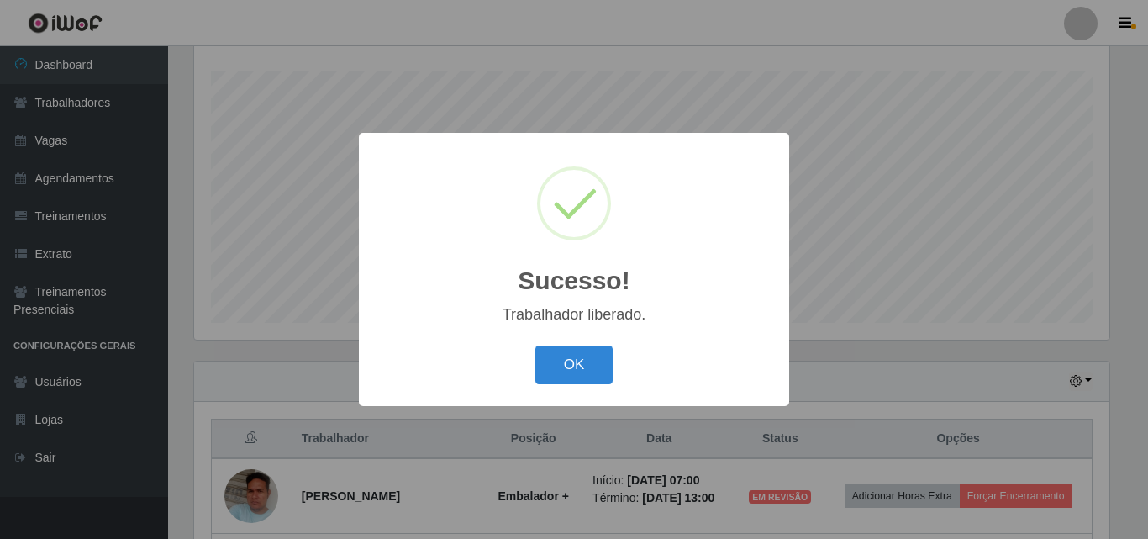
click at [535, 345] on button "OK" at bounding box center [574, 365] width 78 height 40
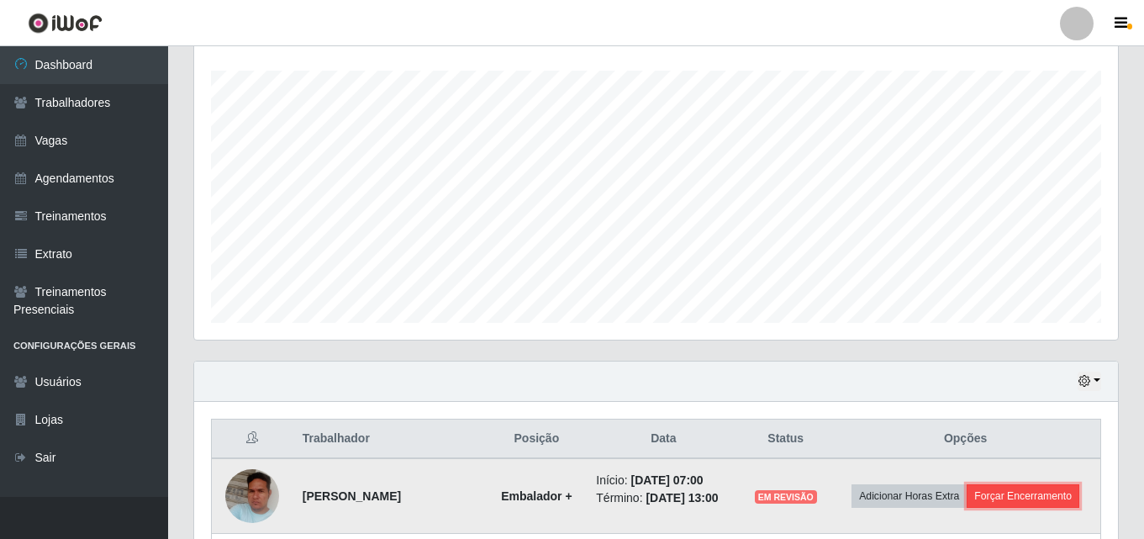
click at [995, 508] on button "Forçar Encerramento" at bounding box center [1023, 496] width 113 height 24
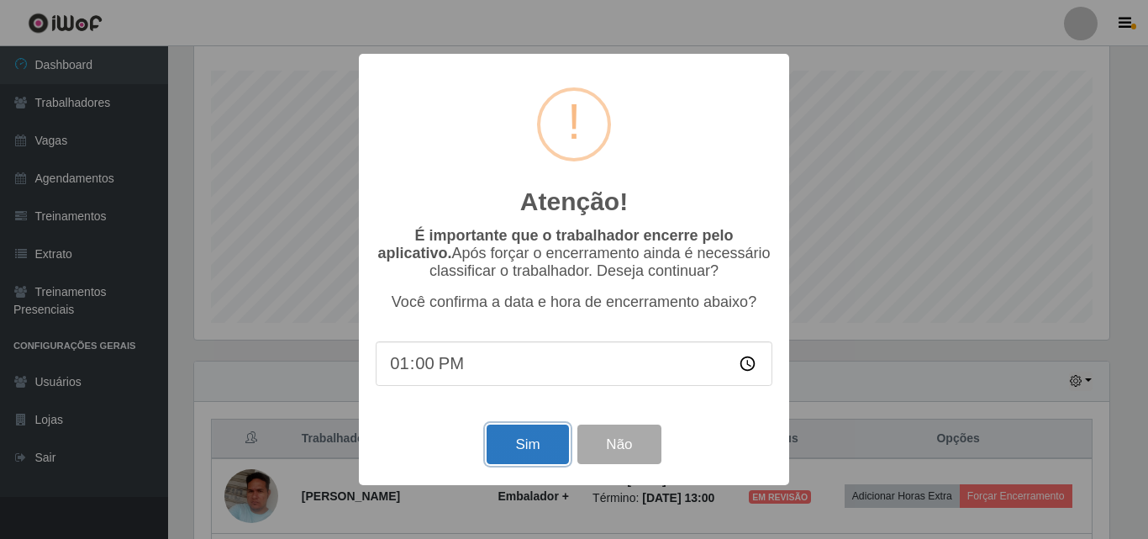
click at [522, 444] on button "Sim" at bounding box center [528, 444] width 82 height 40
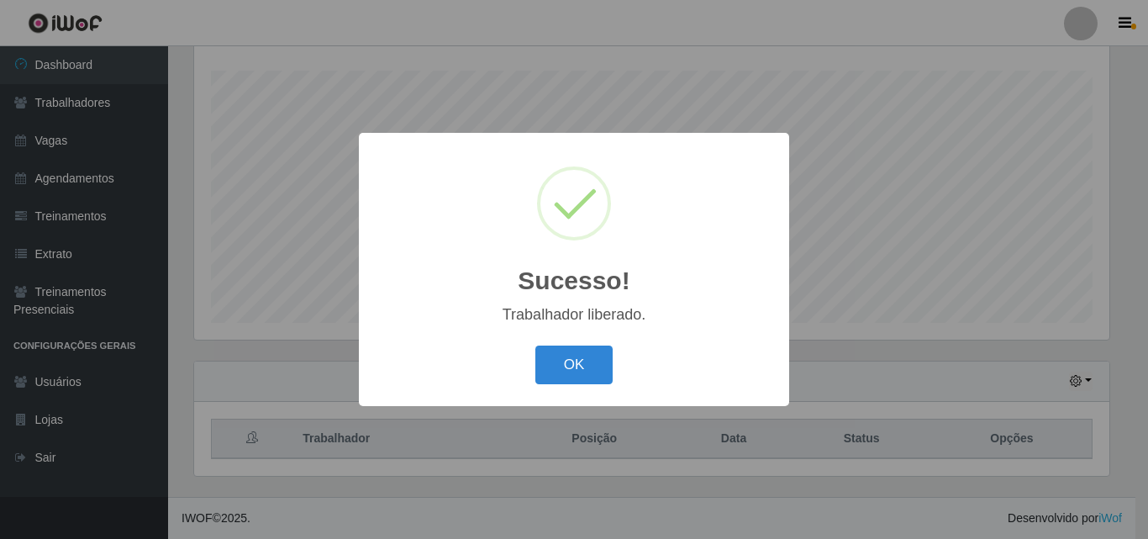
click at [535, 345] on button "OK" at bounding box center [574, 365] width 78 height 40
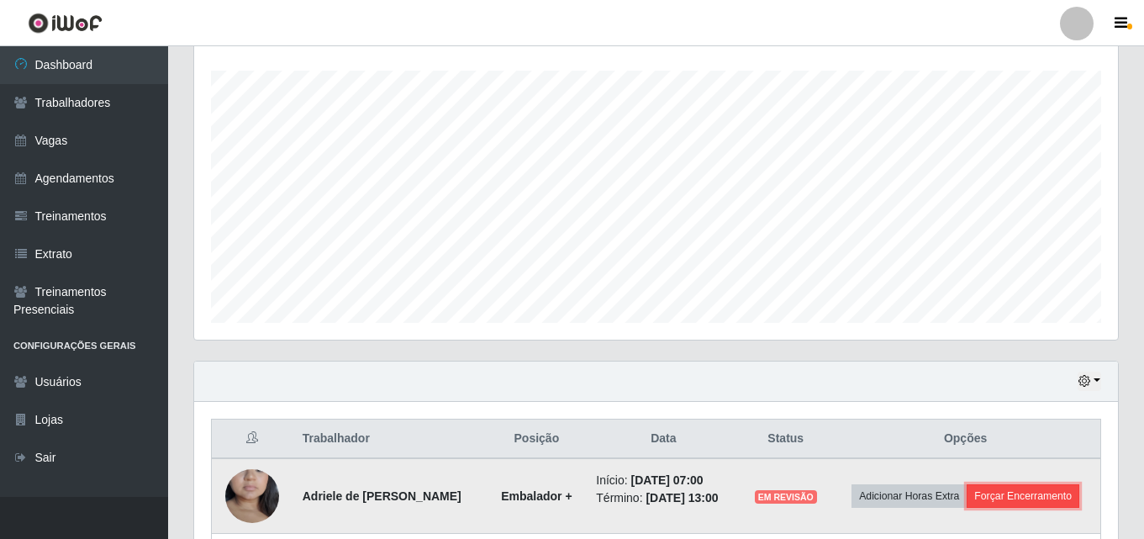
click at [1005, 508] on button "Forçar Encerramento" at bounding box center [1023, 496] width 113 height 24
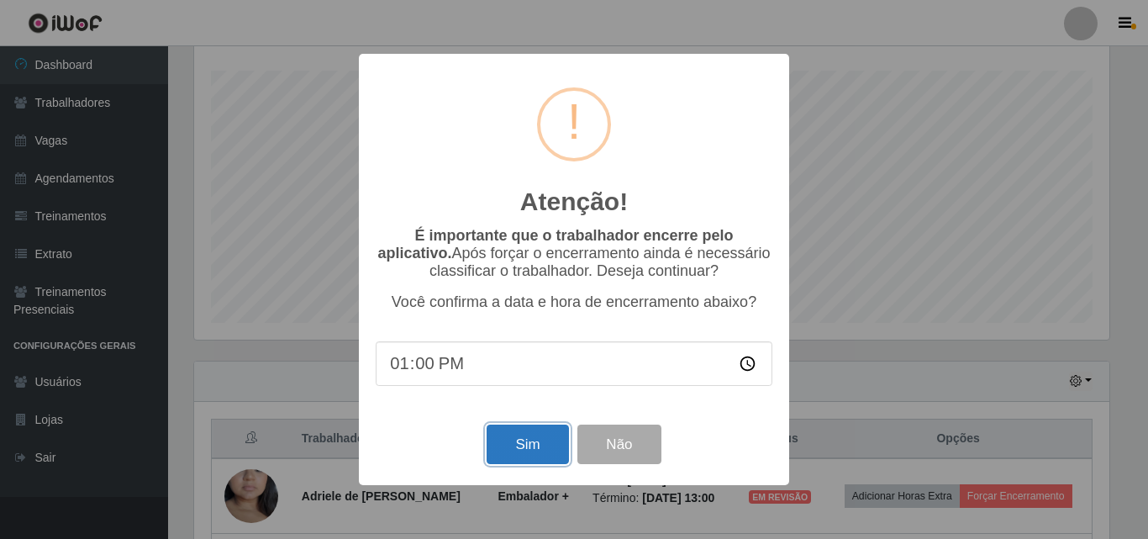
click at [547, 450] on button "Sim" at bounding box center [528, 444] width 82 height 40
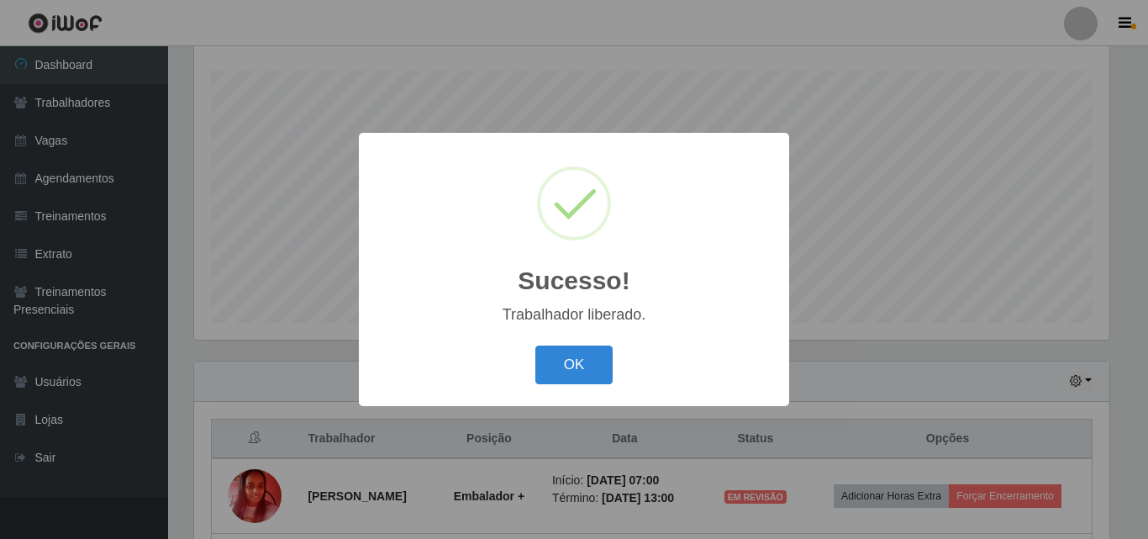
click at [535, 345] on button "OK" at bounding box center [574, 365] width 78 height 40
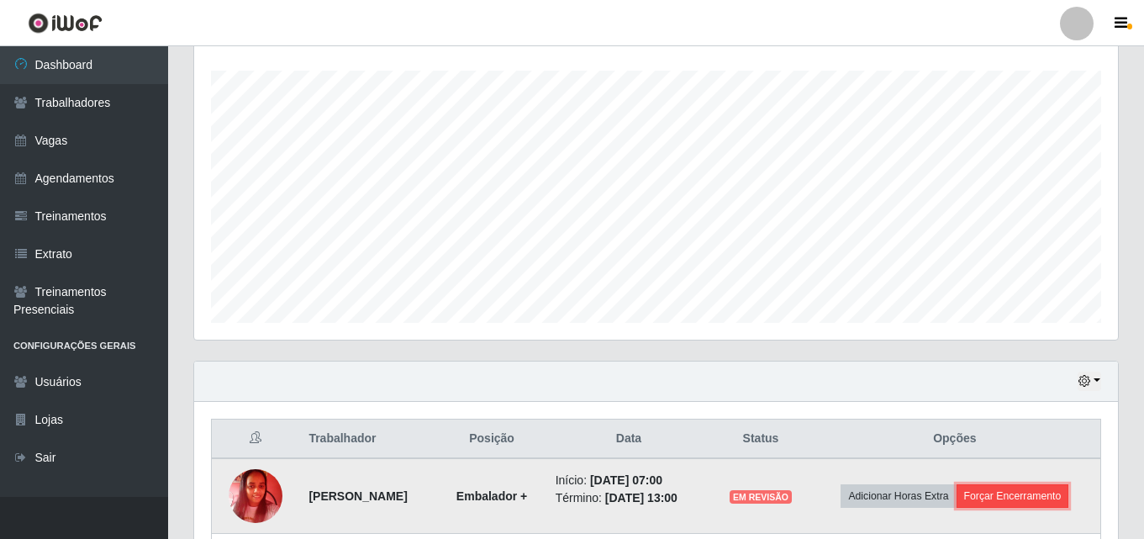
click at [988, 508] on button "Forçar Encerramento" at bounding box center [1012, 496] width 113 height 24
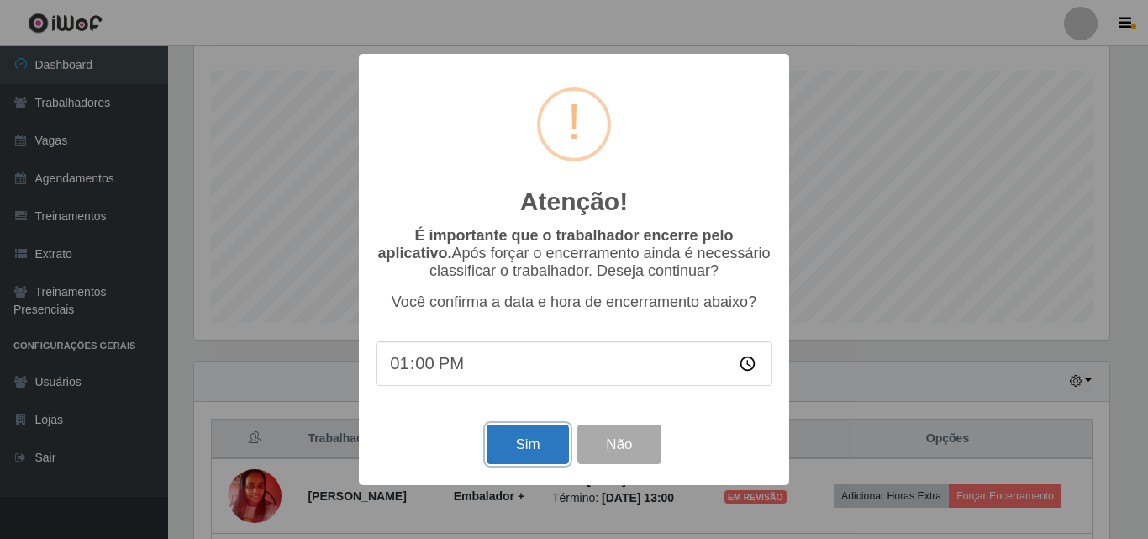
click at [508, 444] on button "Sim" at bounding box center [528, 444] width 82 height 40
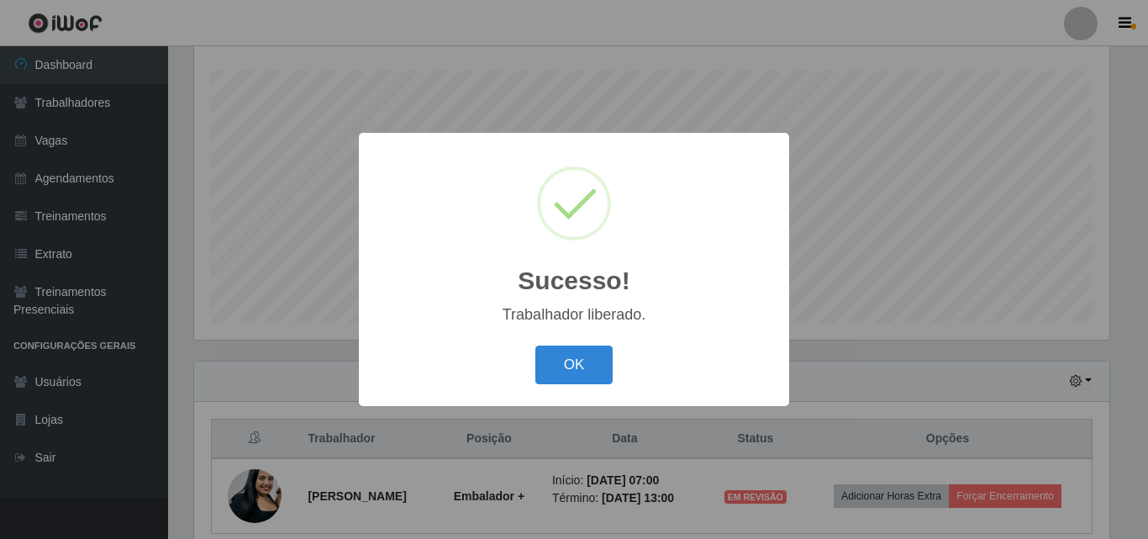
click at [535, 345] on button "OK" at bounding box center [574, 365] width 78 height 40
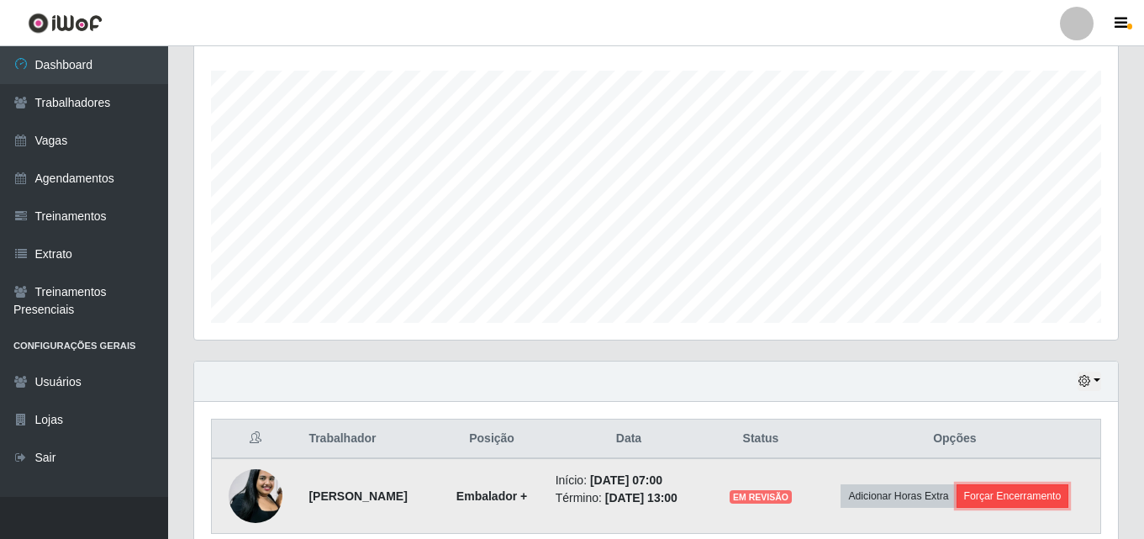
click at [1019, 493] on button "Forçar Encerramento" at bounding box center [1012, 496] width 113 height 24
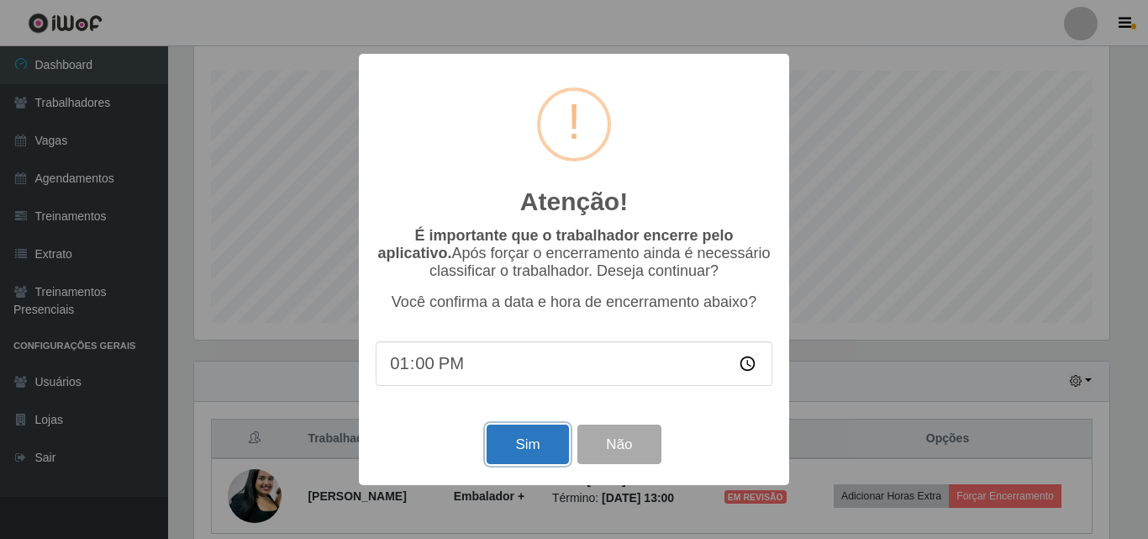
click at [539, 457] on button "Sim" at bounding box center [528, 444] width 82 height 40
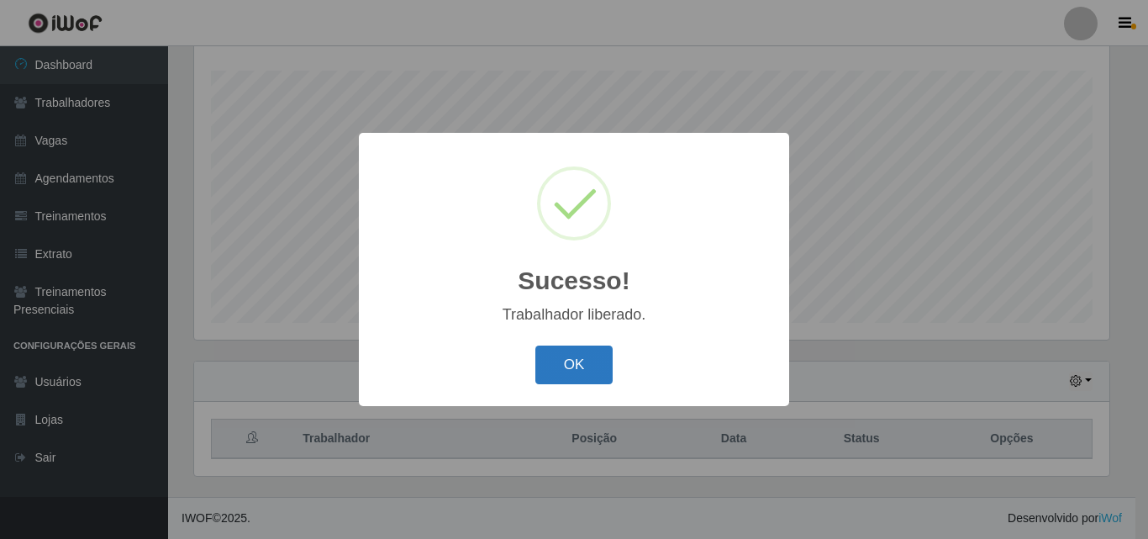
click at [567, 355] on button "OK" at bounding box center [574, 365] width 78 height 40
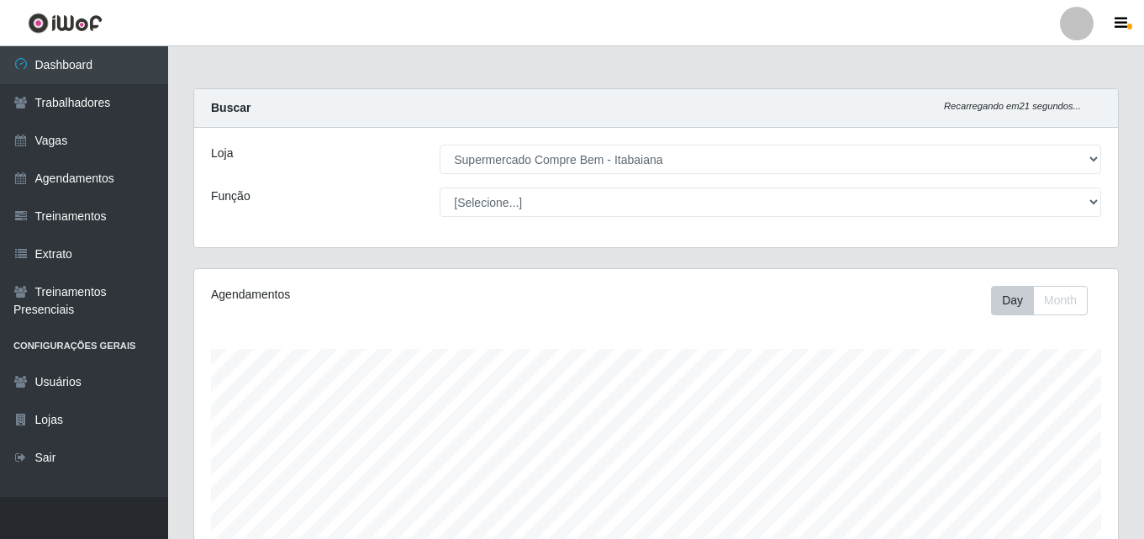
scroll to position [278, 0]
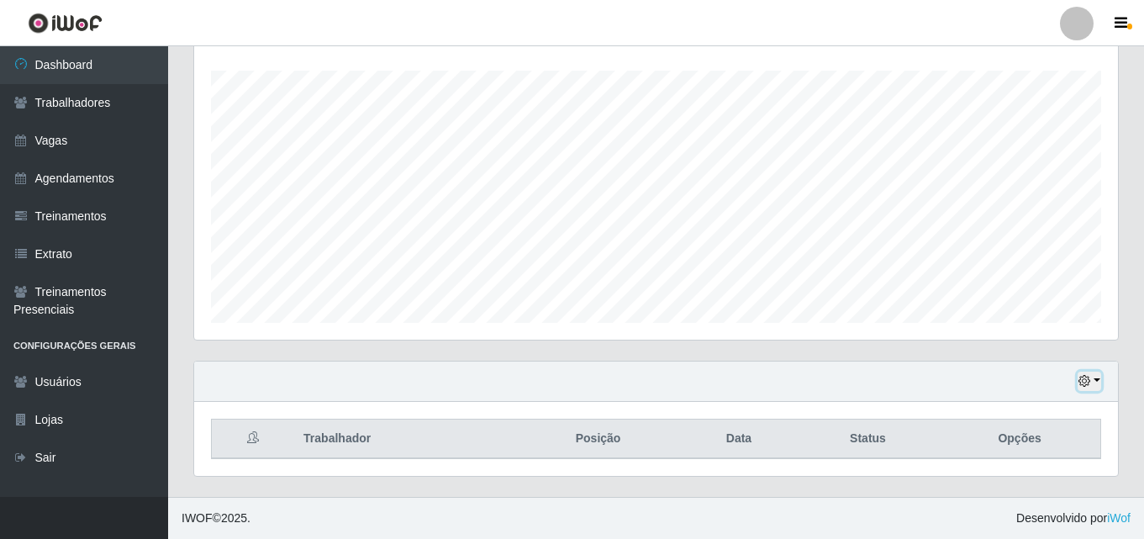
click at [1088, 390] on button "button" at bounding box center [1089, 380] width 24 height 19
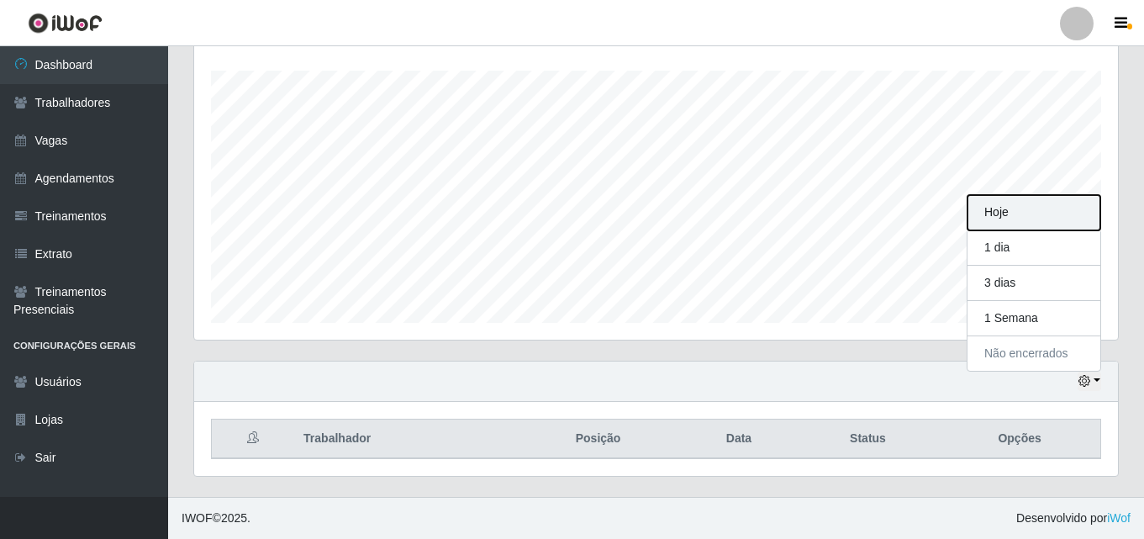
click at [1009, 213] on button "Hoje" at bounding box center [1033, 212] width 133 height 35
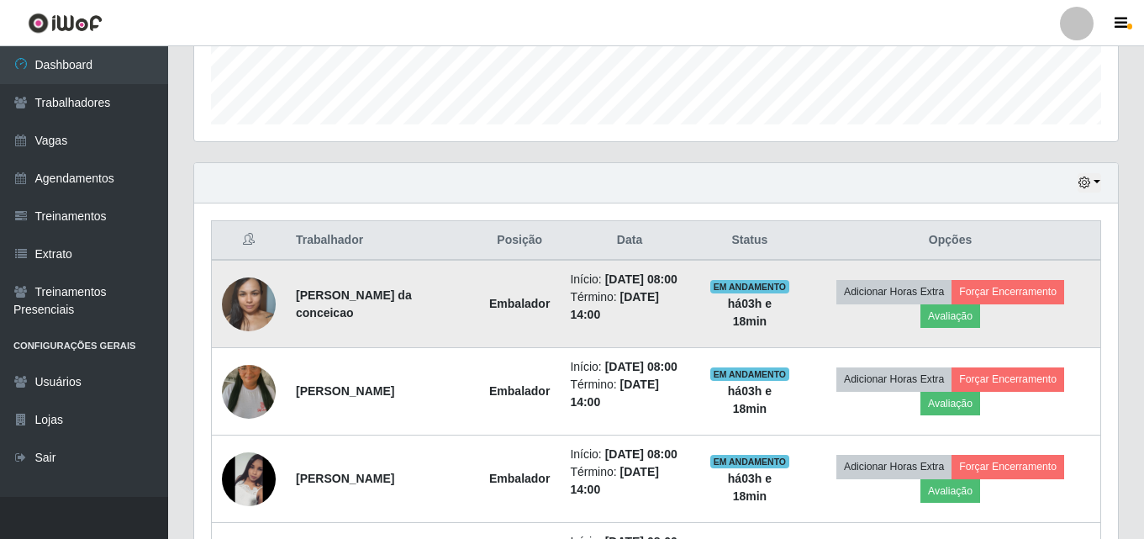
scroll to position [56, 0]
